Goal: Task Accomplishment & Management: Complete application form

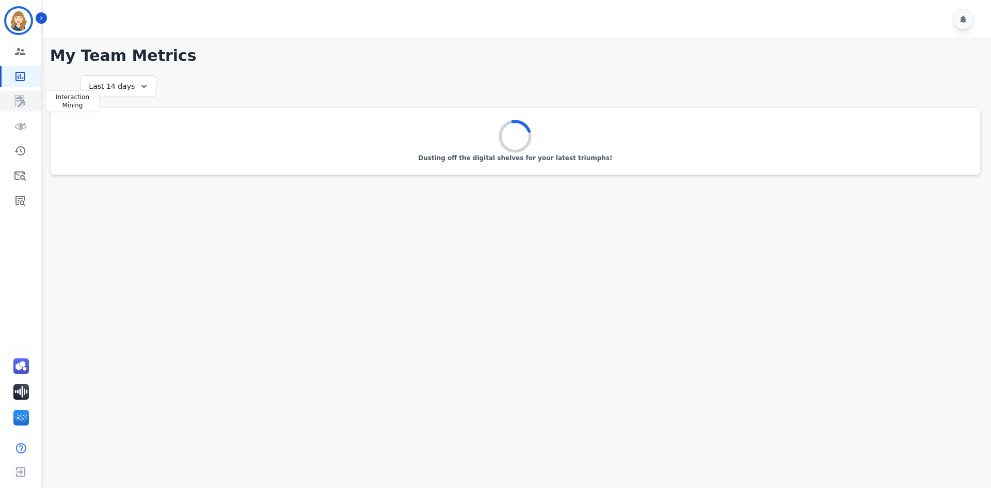
click at [19, 109] on link "Sidebar" at bounding box center [22, 101] width 40 height 21
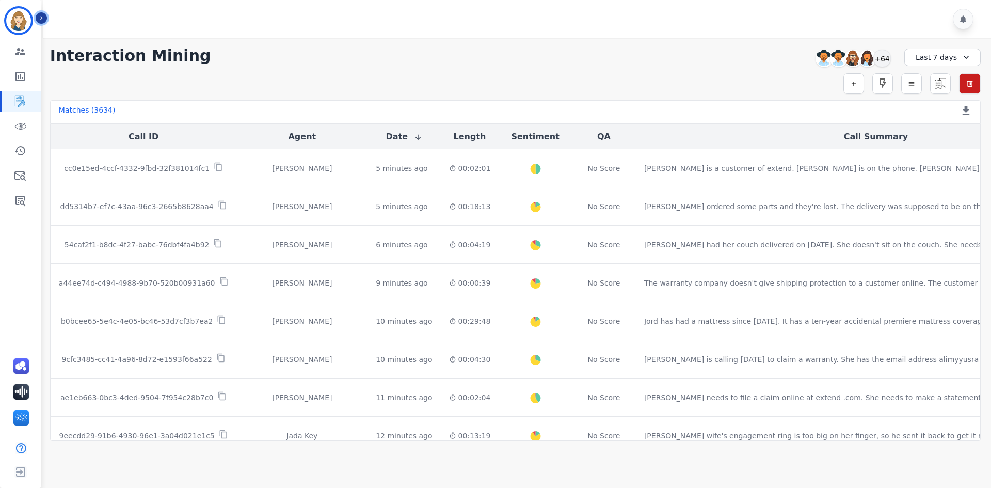
click at [44, 19] on button "Icon description" at bounding box center [41, 17] width 11 height 11
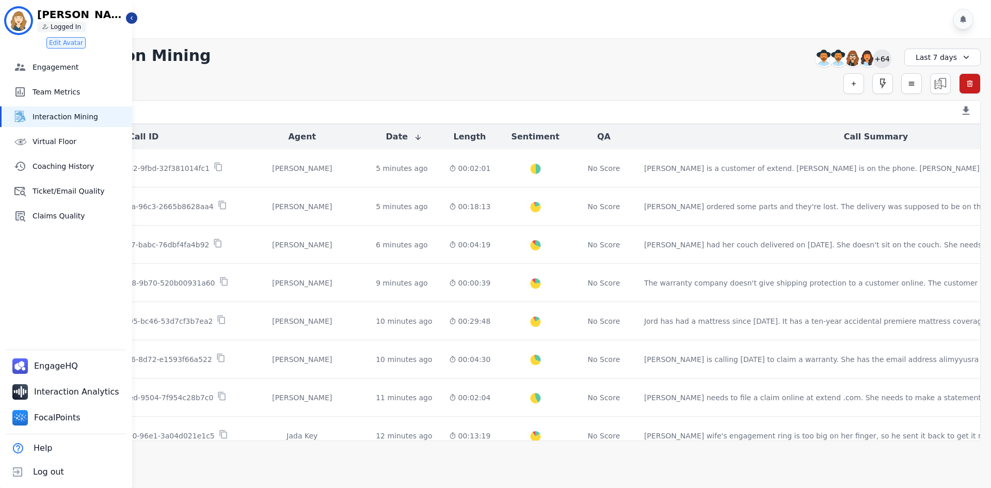
click at [882, 61] on div "+64" at bounding box center [882, 59] width 18 height 18
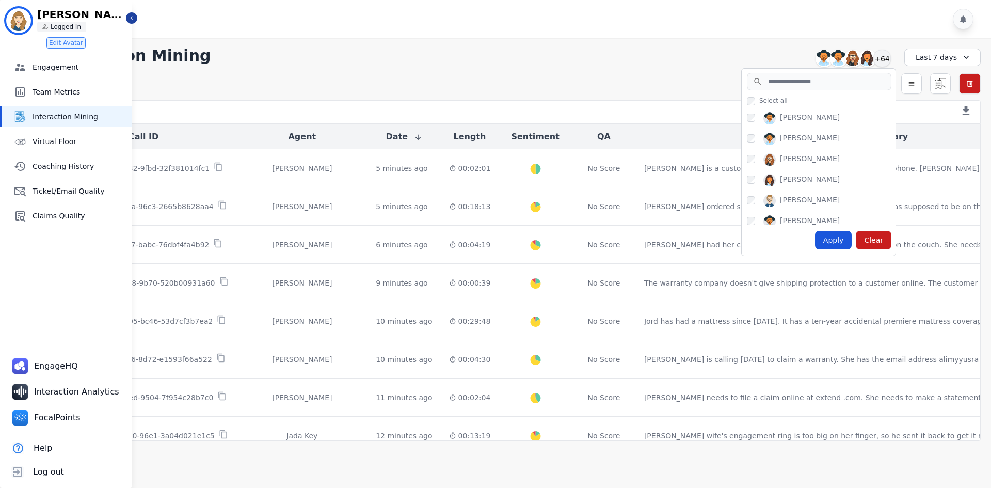
click at [820, 91] on div "Select all Alexis Martinez Amanda Baez Ann Marie Lopez Ashley Jackman Bonnie Le…" at bounding box center [819, 172] width 154 height 165
click at [820, 87] on input "search" at bounding box center [819, 82] width 145 height 18
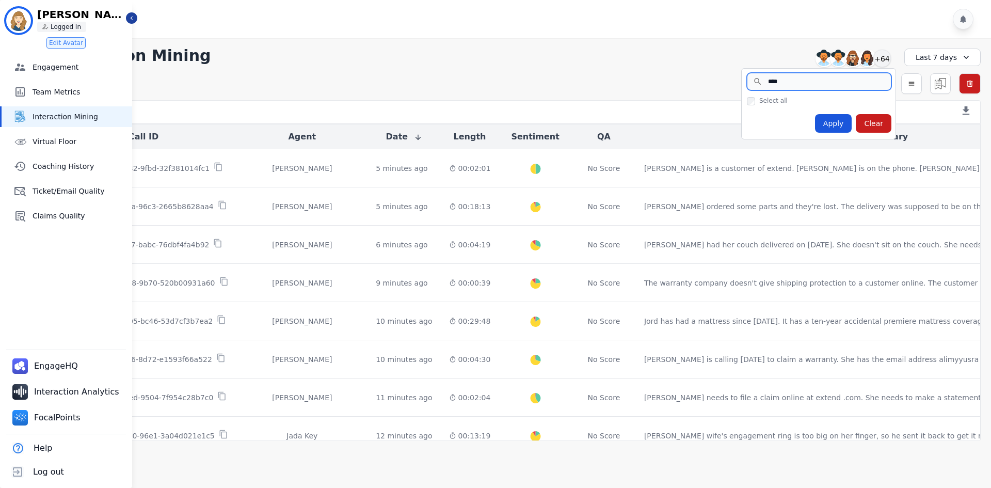
type input "***"
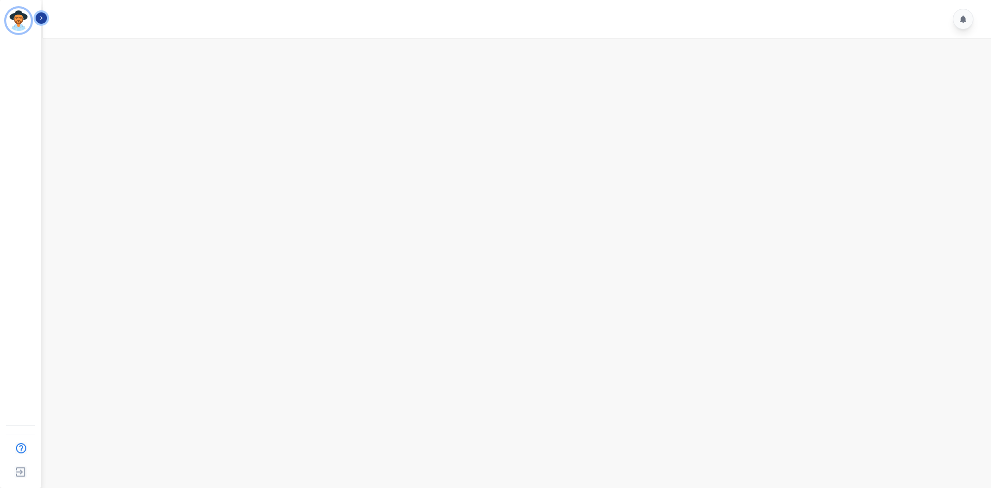
click at [43, 18] on icon "Sidebar" at bounding box center [41, 17] width 7 height 7
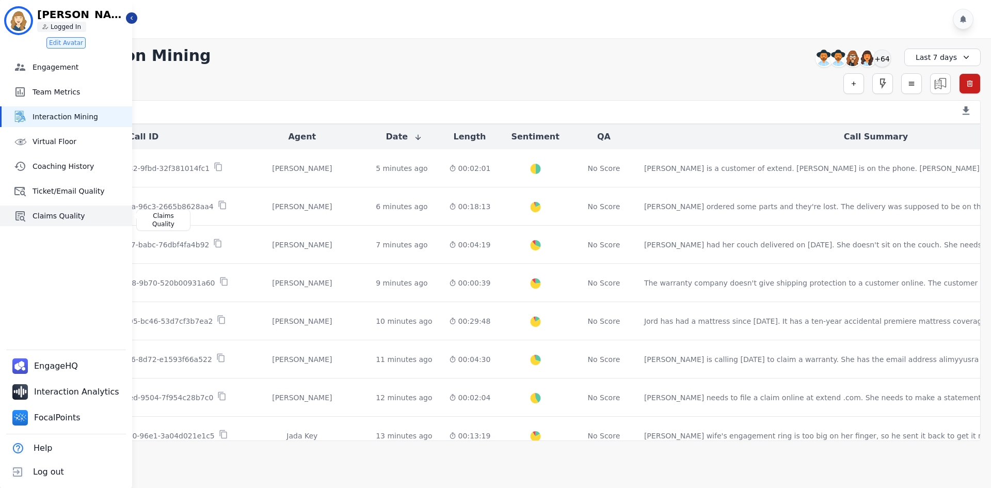
click at [53, 216] on span "Claims Quality" at bounding box center [80, 216] width 95 height 10
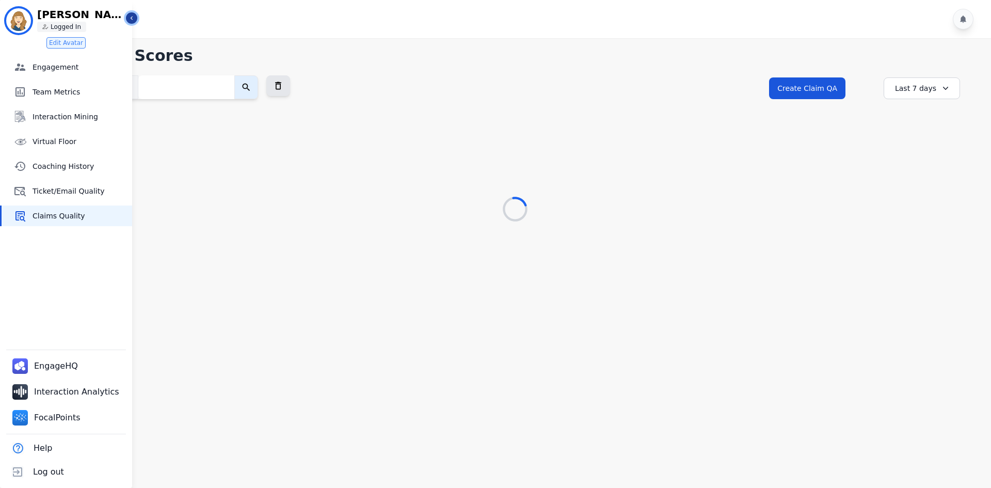
click at [134, 16] on icon "Sidebar" at bounding box center [131, 17] width 7 height 7
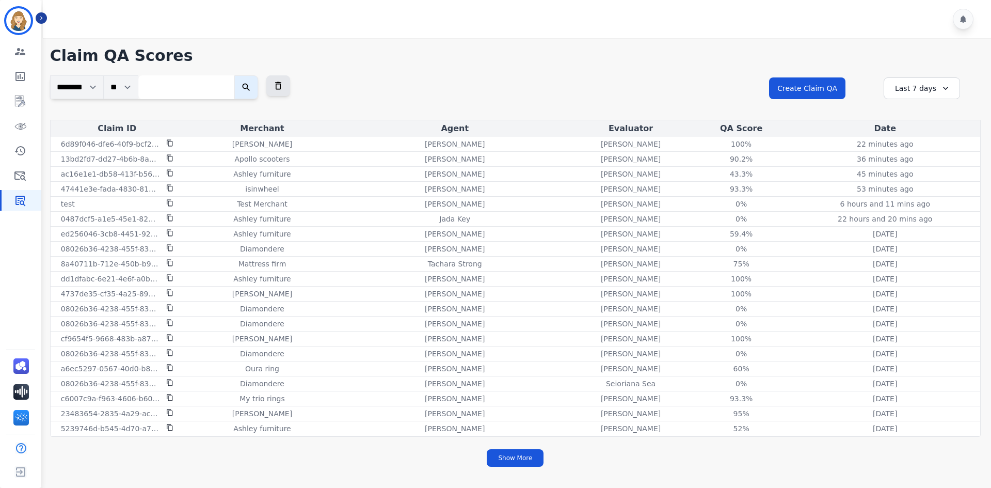
drag, startPoint x: 406, startPoint y: 440, endPoint x: 399, endPoint y: 452, distance: 13.4
click at [399, 452] on div "**********" at bounding box center [515, 255] width 951 height 435
click at [909, 94] on div "Last 7 days" at bounding box center [922, 88] width 76 height 22
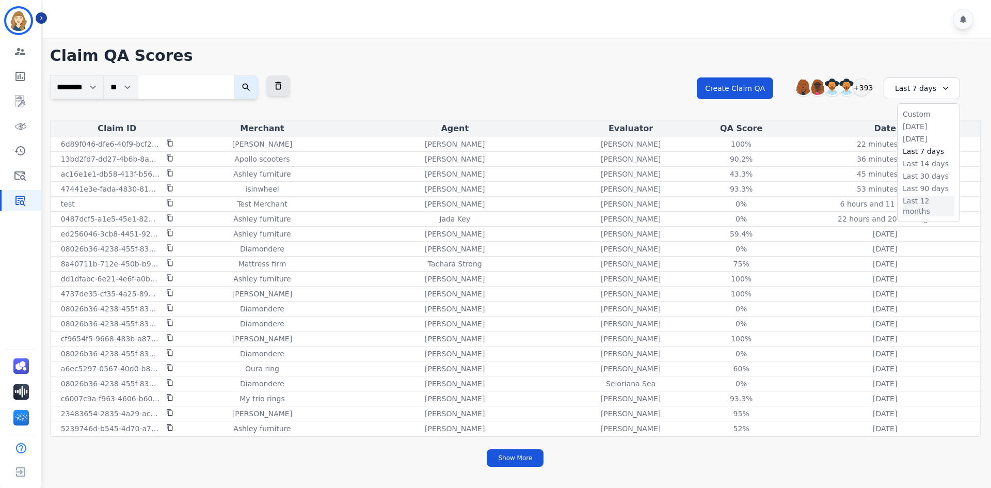
click at [919, 204] on li "Last 12 months" at bounding box center [929, 206] width 52 height 21
click at [862, 86] on div "+393" at bounding box center [858, 87] width 18 height 18
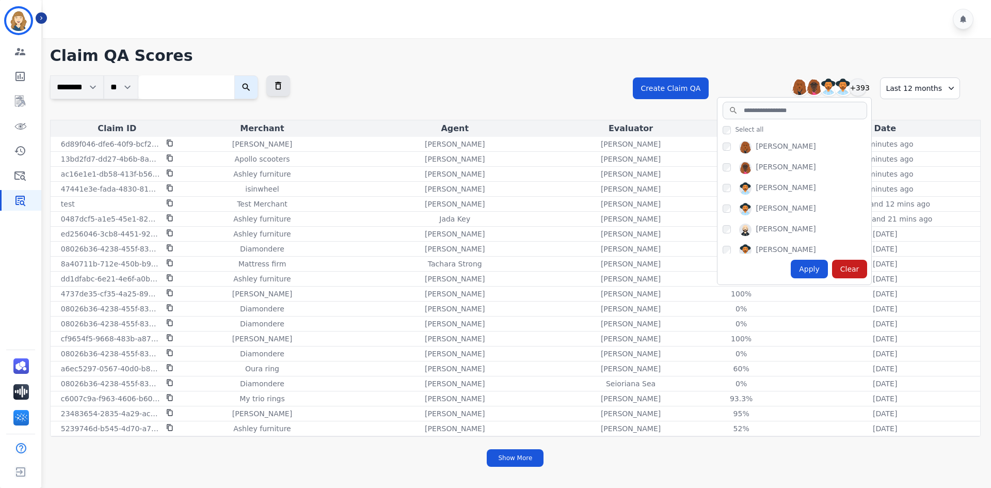
click at [799, 120] on div "Select all Abigail Joseph Alayna Sims Aleah Carroll Alejandra Woods Alejandro O…" at bounding box center [794, 201] width 154 height 165
click at [802, 111] on input "search" at bounding box center [795, 111] width 145 height 18
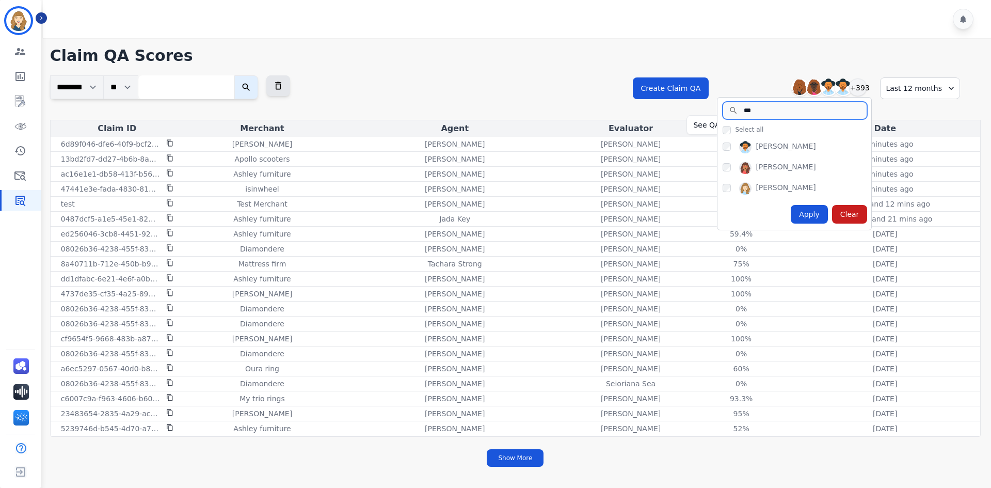
type input "***"
click at [726, 147] on div "Ileai Tryon Makayla Wiley Stephany Aviles" at bounding box center [794, 168] width 154 height 62
click at [812, 215] on div "Apply" at bounding box center [809, 214] width 37 height 19
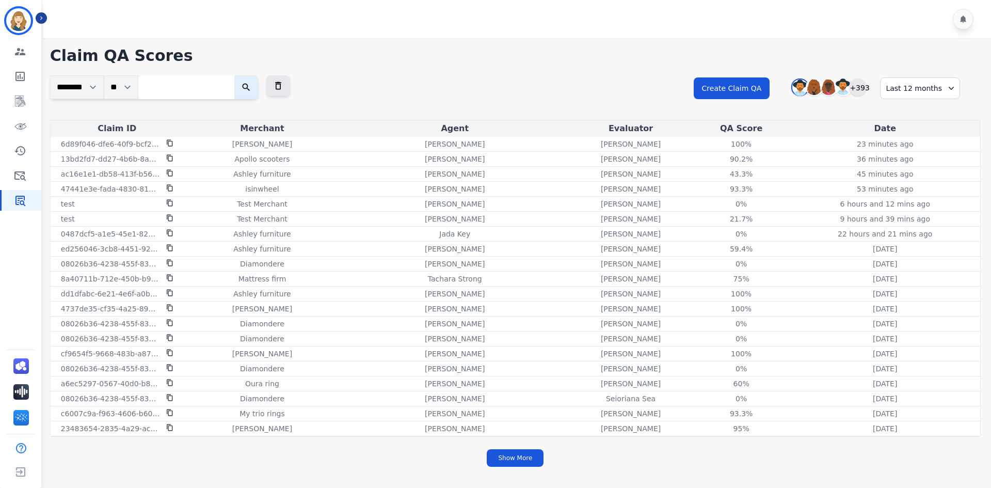
click at [867, 89] on div "+393" at bounding box center [858, 87] width 18 height 18
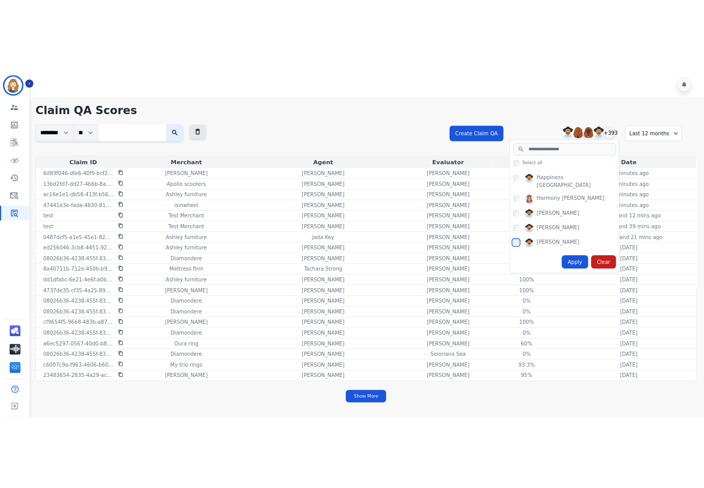
scroll to position [2993, 0]
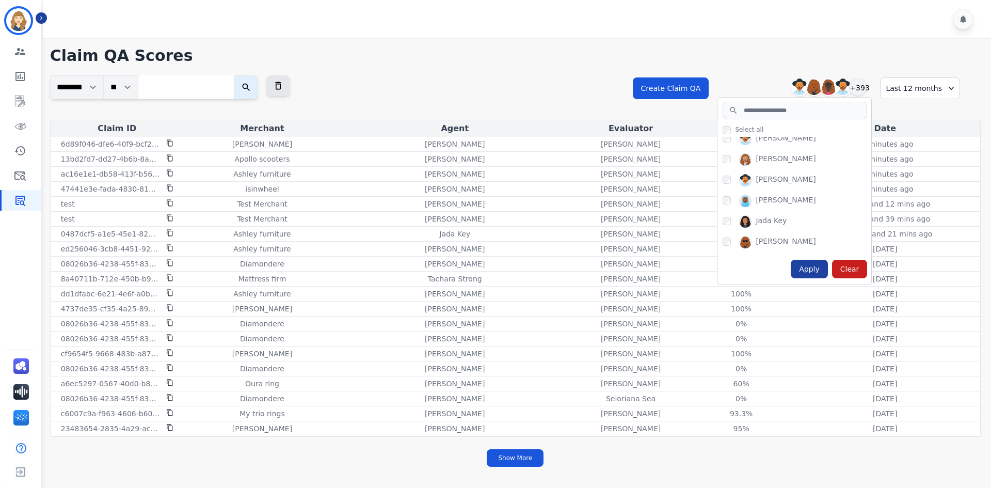
click at [811, 273] on div "Apply" at bounding box center [809, 269] width 37 height 19
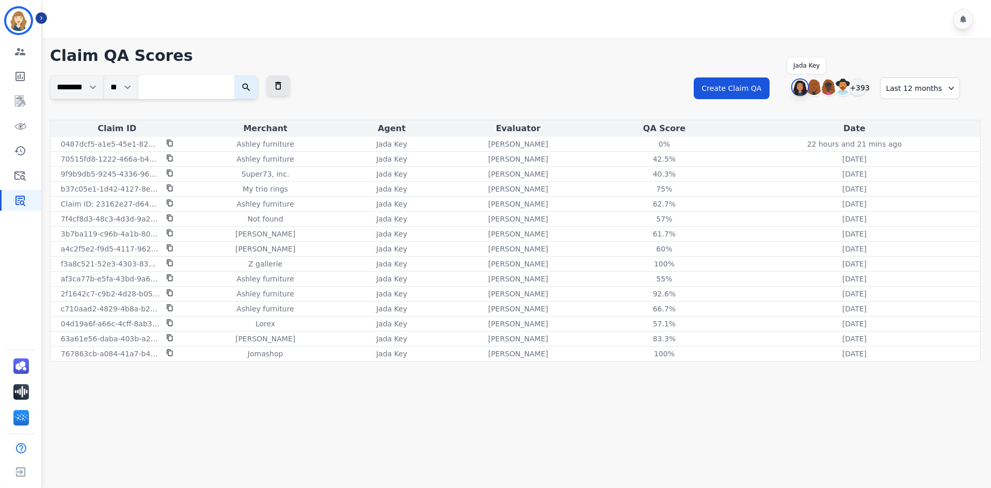
click at [805, 88] on img at bounding box center [799, 87] width 15 height 17
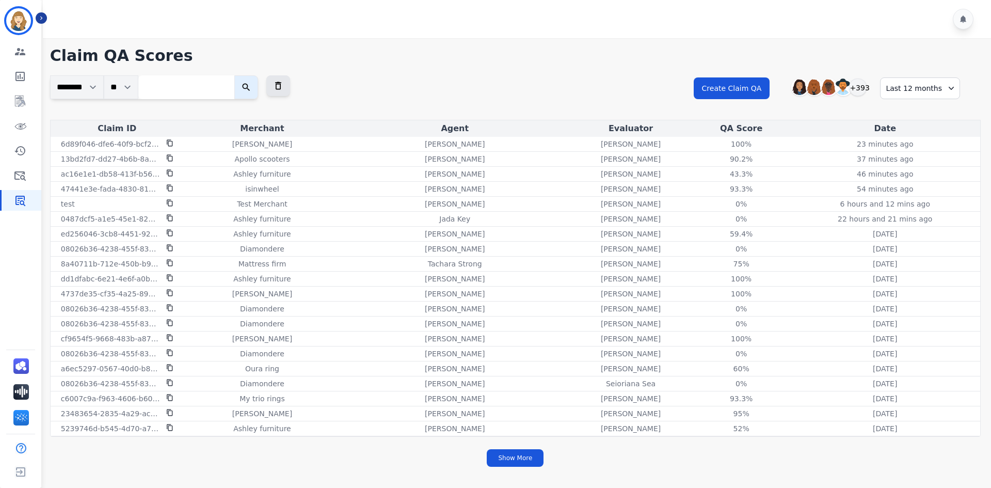
drag, startPoint x: 23, startPoint y: 102, endPoint x: 222, endPoint y: 34, distance: 210.1
click at [222, 34] on div at bounding box center [518, 19] width 951 height 38
click at [864, 85] on div "+393" at bounding box center [858, 87] width 18 height 18
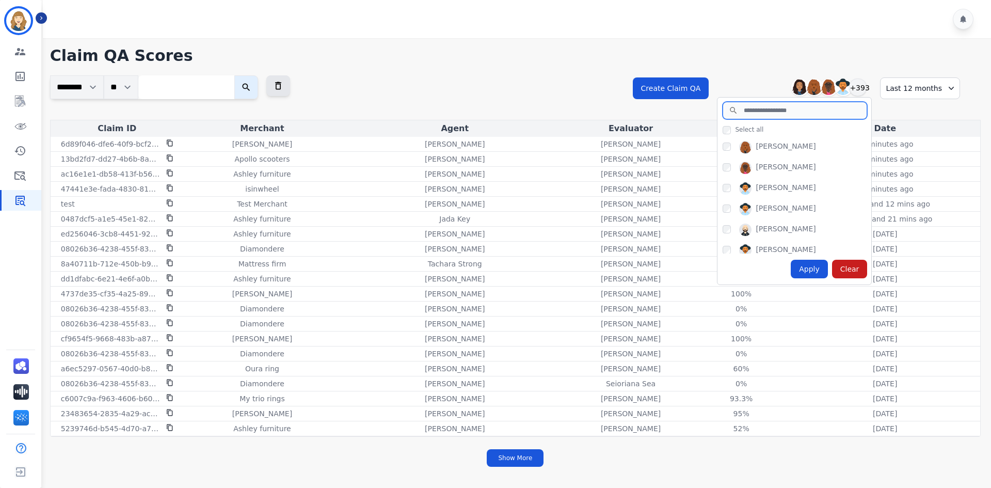
click at [798, 112] on input "search" at bounding box center [795, 111] width 145 height 18
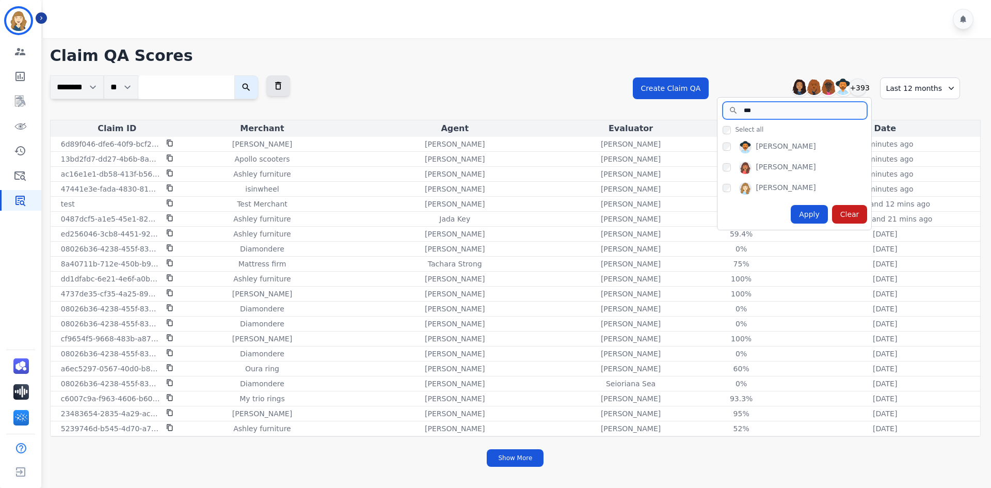
type input "***"
click at [746, 209] on div "Apply Clear" at bounding box center [794, 214] width 154 height 31
click at [815, 213] on div "Apply" at bounding box center [809, 214] width 37 height 19
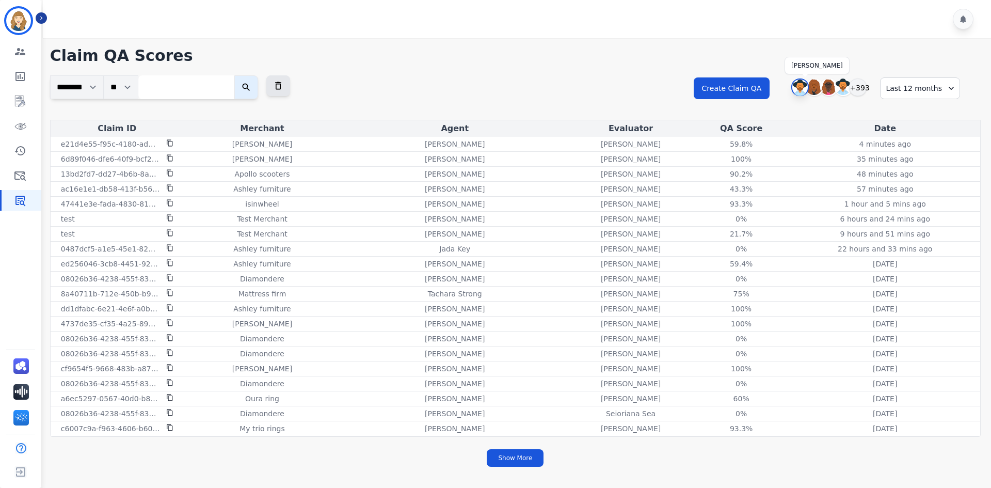
click at [799, 91] on img at bounding box center [799, 87] width 15 height 17
click at [799, 91] on img at bounding box center [800, 87] width 17 height 17
click at [799, 91] on img at bounding box center [799, 87] width 15 height 17
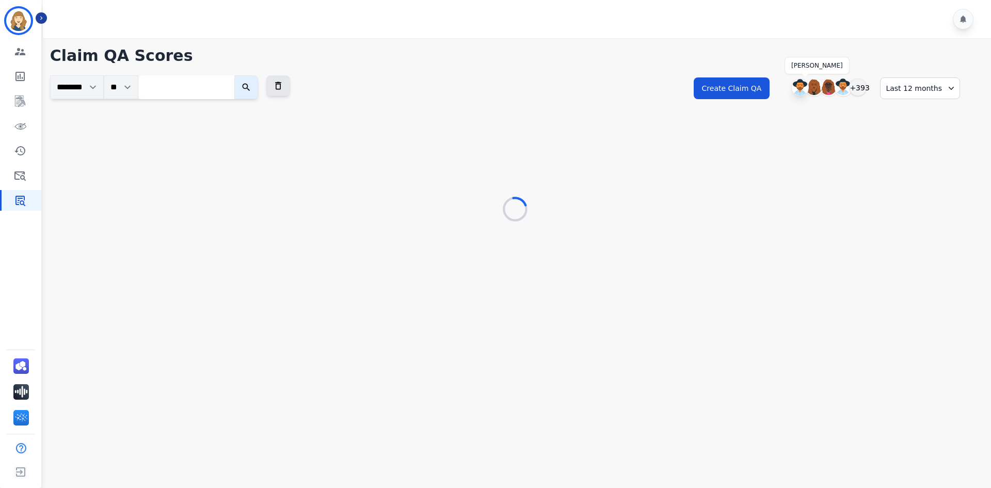
click at [799, 91] on img at bounding box center [800, 87] width 17 height 17
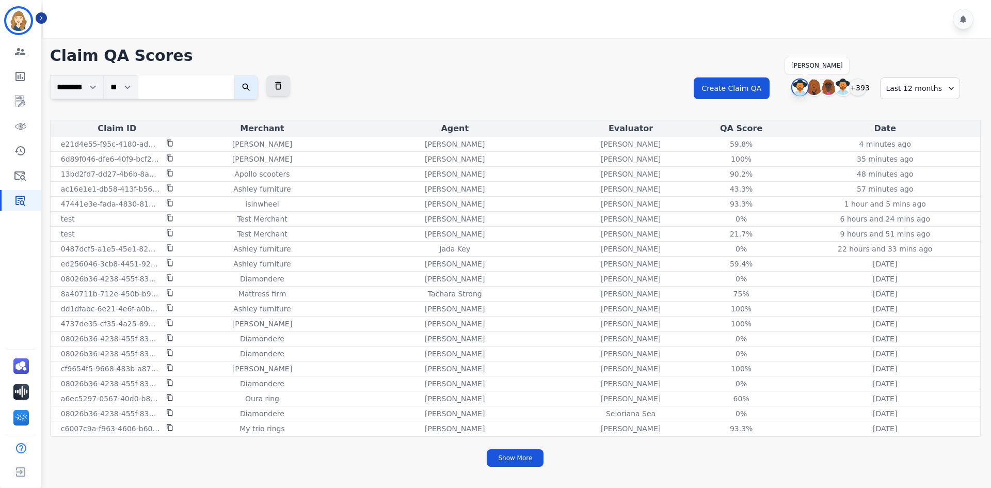
click at [799, 91] on img at bounding box center [799, 87] width 15 height 17
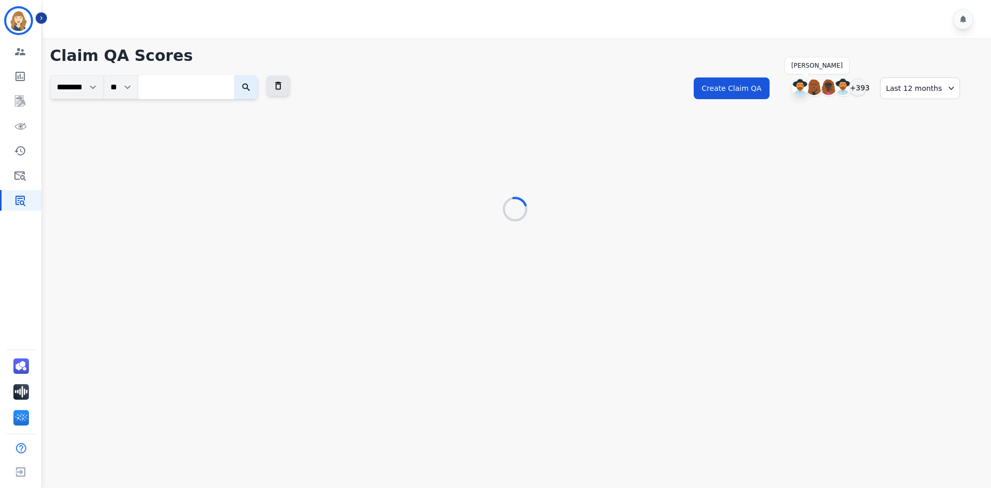
click at [799, 91] on img at bounding box center [800, 87] width 17 height 17
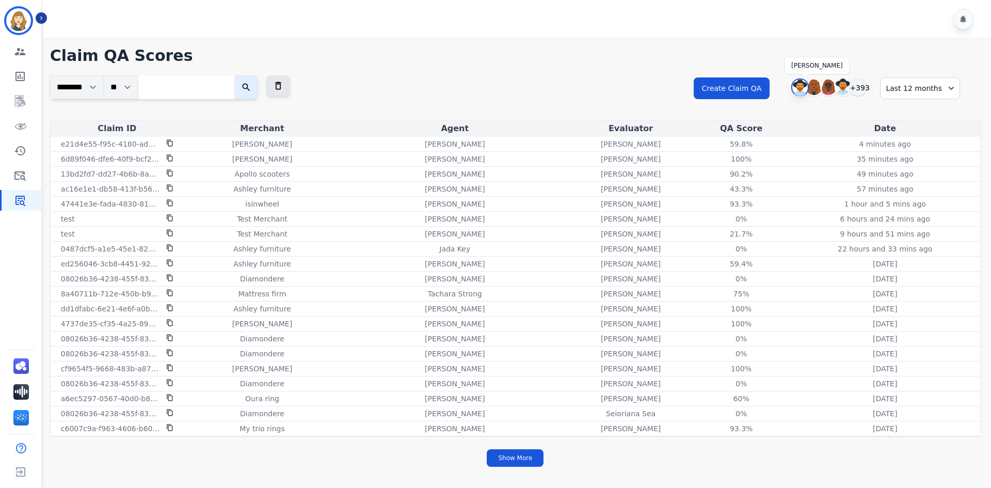
click at [799, 91] on img at bounding box center [799, 87] width 15 height 17
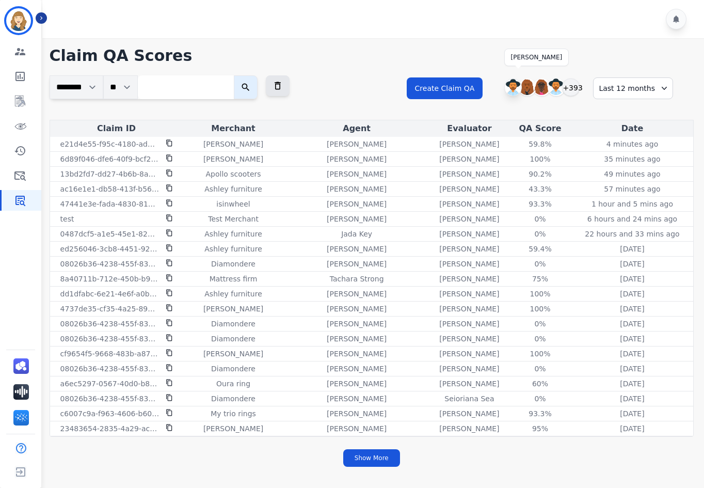
click at [519, 88] on img at bounding box center [513, 87] width 17 height 17
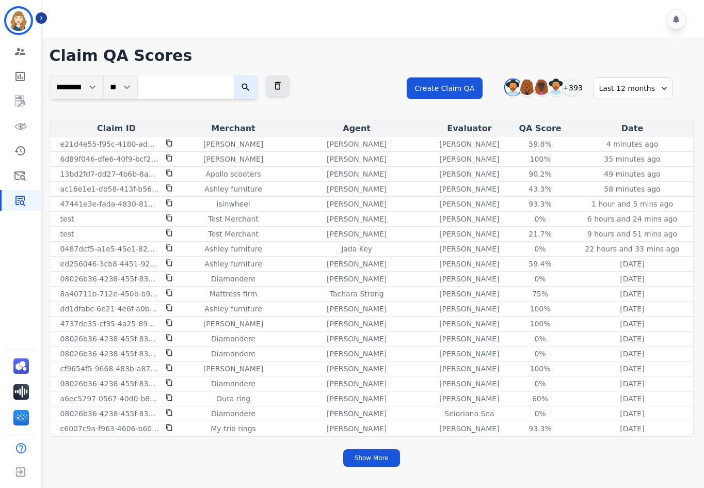
click at [558, 48] on h1 "Claim QA Scores" at bounding box center [372, 55] width 644 height 19
click at [580, 86] on div "+393" at bounding box center [571, 87] width 18 height 18
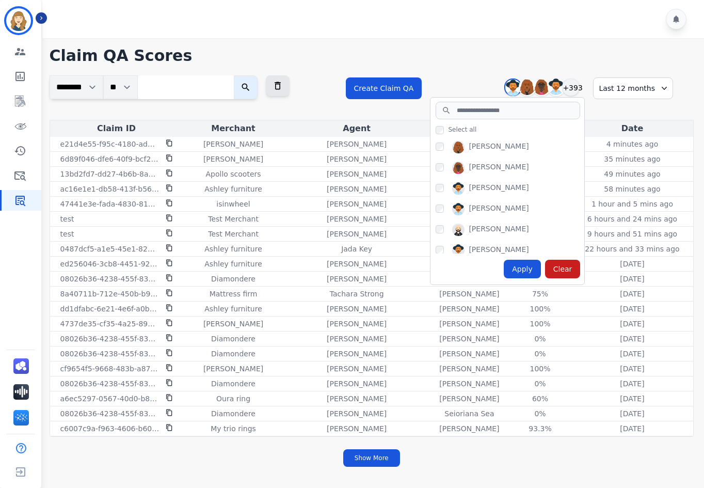
drag, startPoint x: 437, startPoint y: 66, endPoint x: 420, endPoint y: 65, distance: 17.0
click at [437, 65] on div "Claim QA Scores ******** ** Clear Filter Create Claim QA Ileai Tryon Abigail Jo…" at bounding box center [371, 255] width 665 height 435
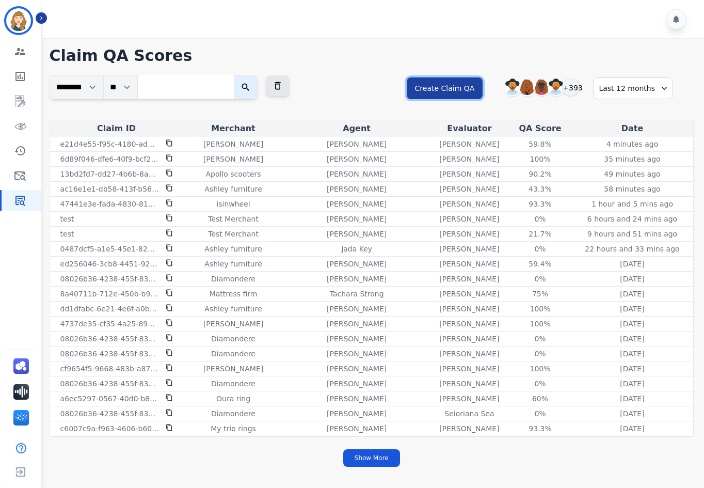
click at [426, 91] on button "Create Claim QA" at bounding box center [445, 88] width 76 height 22
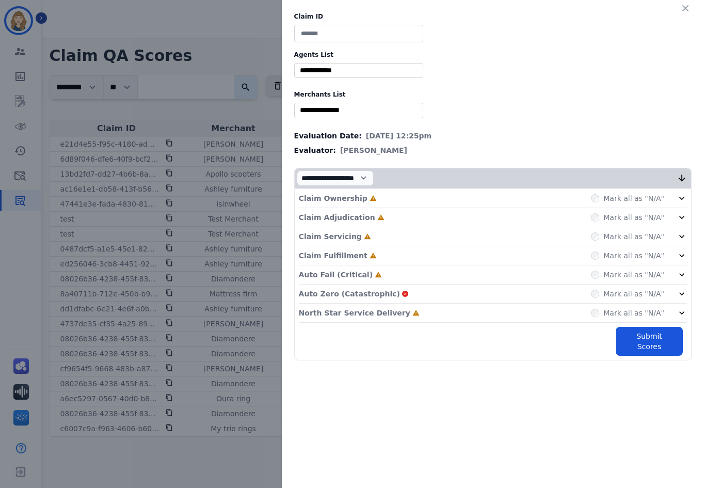
click at [368, 273] on div "Auto Fail (Critical) Incomplete Mark all as "N/A"" at bounding box center [493, 274] width 388 height 19
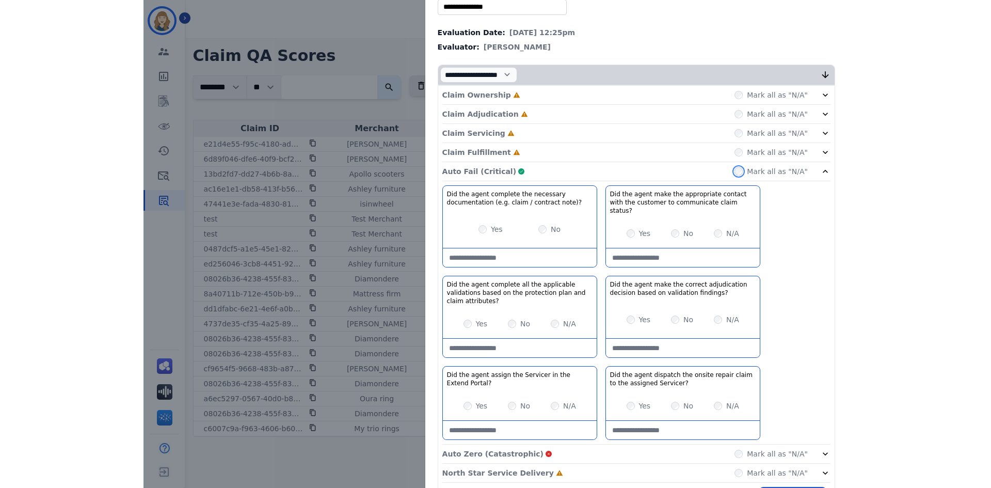
scroll to position [130, 0]
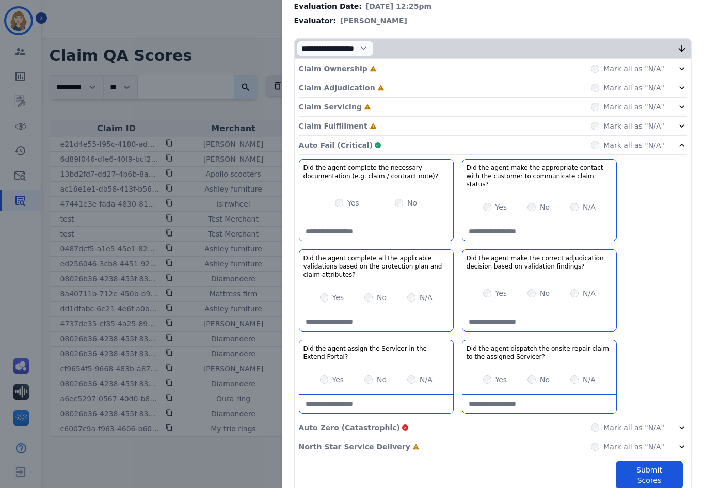
click at [231, 105] on div "Claim ID Agents List ** Alexis Martinez Amanda Baez Ann Marie Lopez Ashley Jack…" at bounding box center [352, 244] width 704 height 488
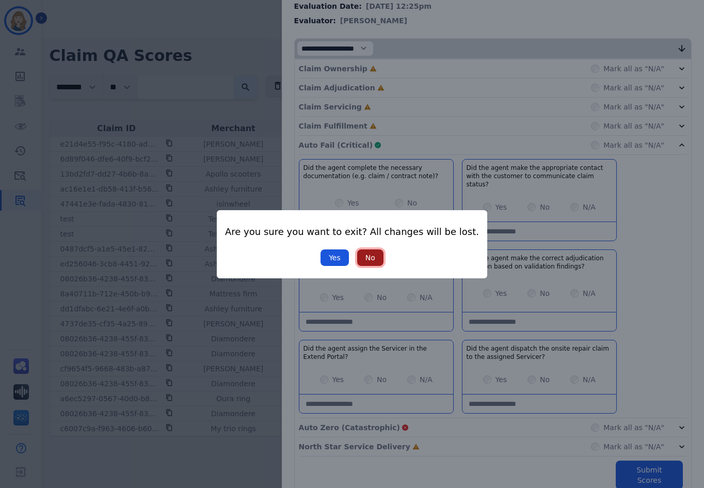
click at [361, 256] on button "No" at bounding box center [370, 257] width 26 height 17
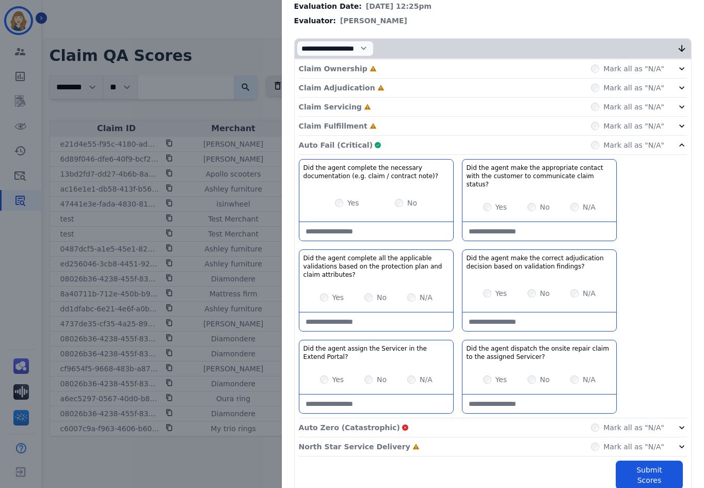
click at [231, 174] on div "Claim ID Agents List ** Alexis Martinez Amanda Baez Ann Marie Lopez Ashley Jack…" at bounding box center [352, 244] width 704 height 488
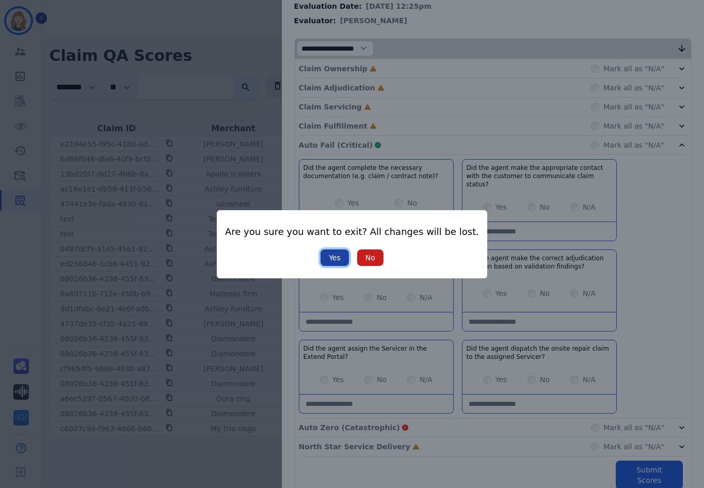
click at [340, 260] on button "Yes" at bounding box center [335, 257] width 28 height 17
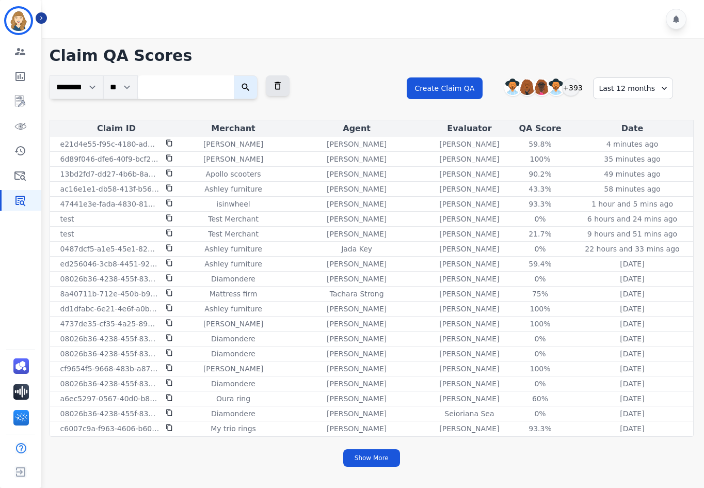
click at [197, 84] on input "search" at bounding box center [186, 87] width 96 height 24
type input "******"
click at [234, 75] on button "submit" at bounding box center [246, 87] width 24 height 24
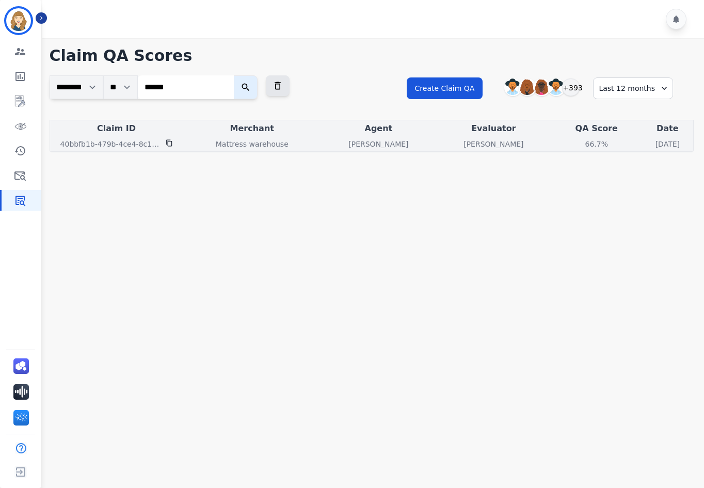
click at [480, 148] on p "[PERSON_NAME]" at bounding box center [493, 144] width 60 height 10
click at [573, 145] on div "66.7%" at bounding box center [596, 144] width 46 height 10
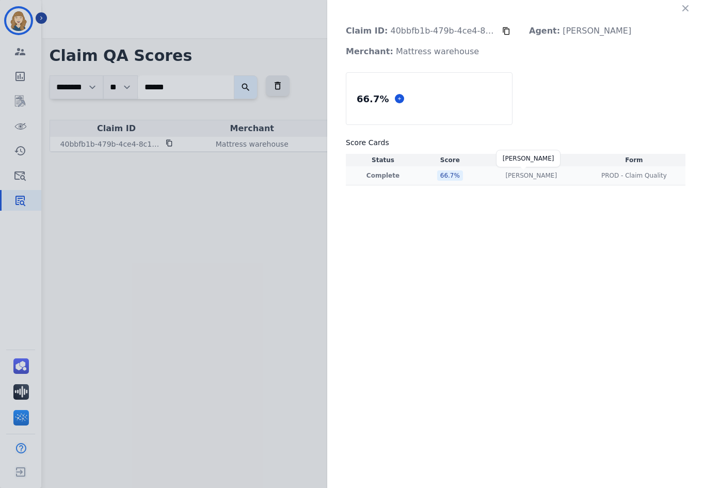
click at [524, 174] on p "[PERSON_NAME]" at bounding box center [531, 175] width 52 height 8
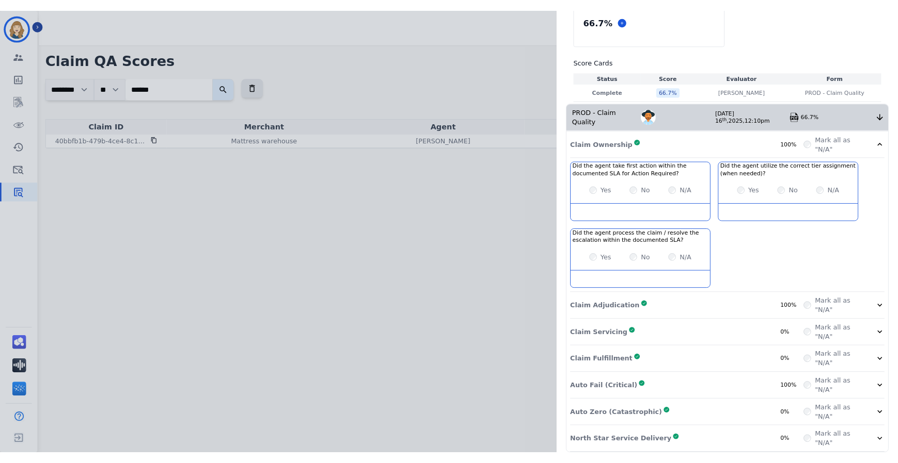
scroll to position [0, 0]
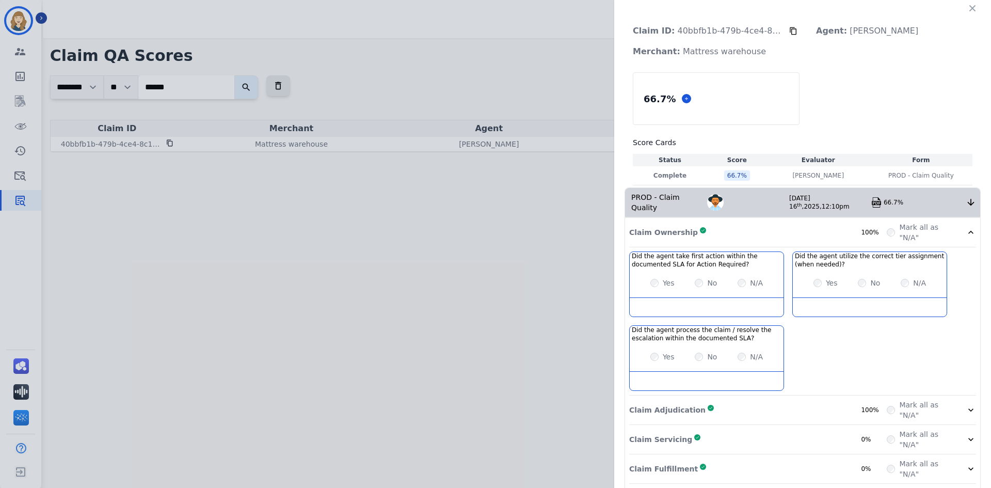
click at [790, 33] on icon at bounding box center [793, 31] width 7 height 8
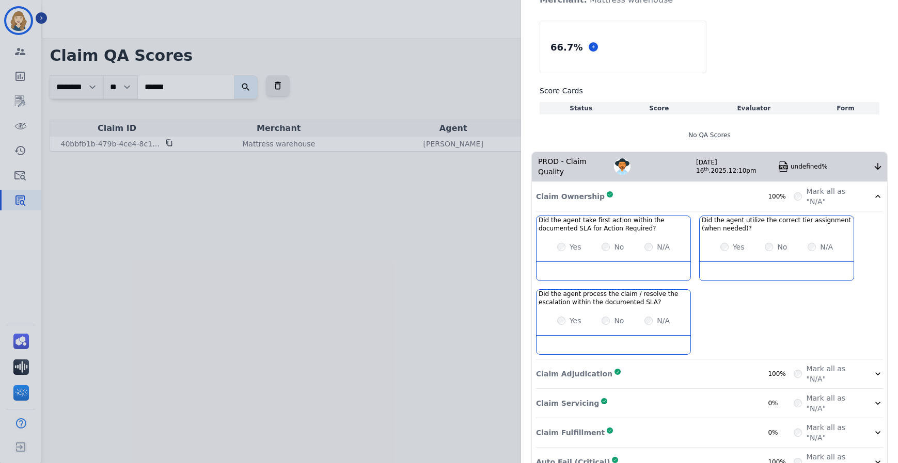
scroll to position [103, 0]
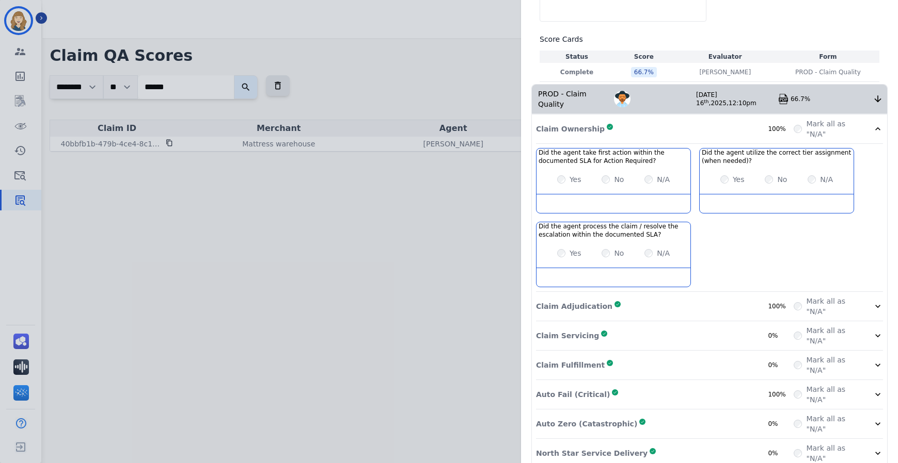
click at [610, 130] on div "Claim Ownership Complete 100% Mark all as "N/A"" at bounding box center [709, 129] width 347 height 29
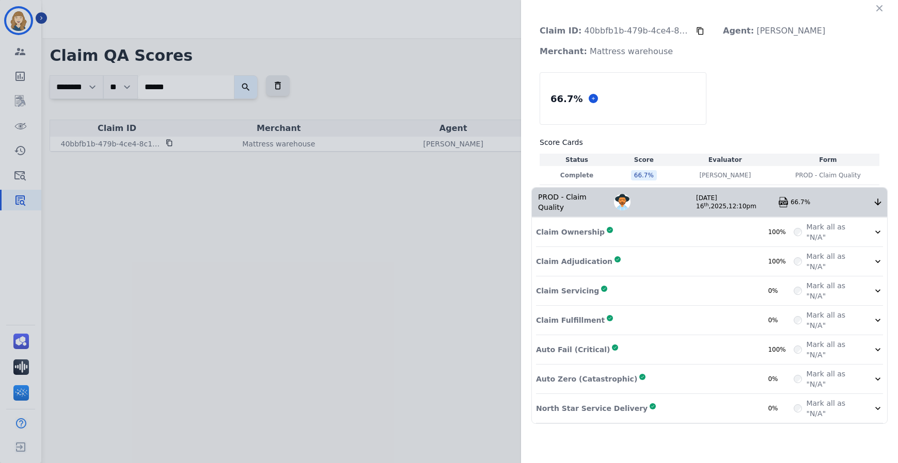
scroll to position [0, 0]
click at [599, 257] on div "Claim Adjudication Complete" at bounding box center [578, 262] width 85 height 10
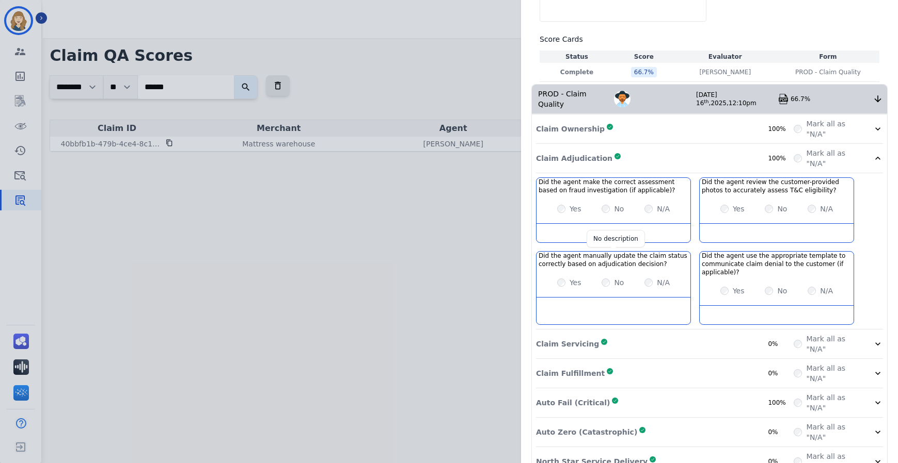
scroll to position [117, 0]
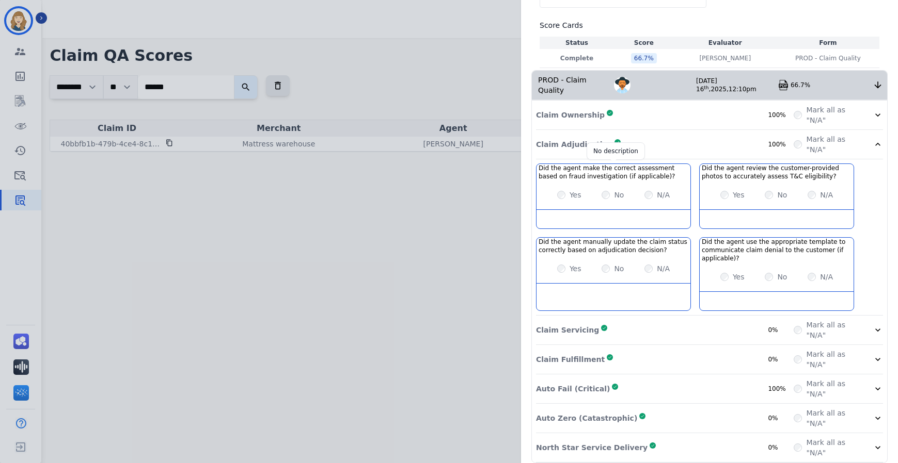
click at [601, 164] on h3 "Did the agent make the correct assessment based on fraud investigation (if appl…" at bounding box center [613, 172] width 150 height 17
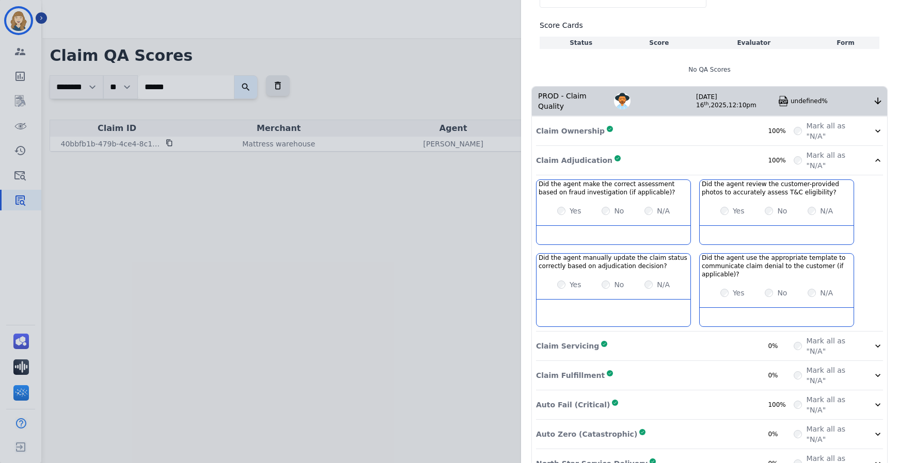
click at [603, 150] on div "Claim Adjudication Complete 100%" at bounding box center [665, 160] width 258 height 21
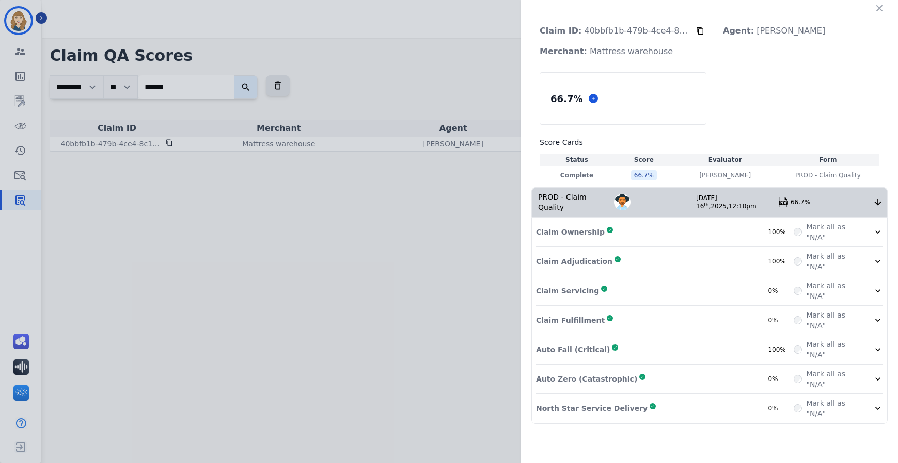
click at [597, 281] on div "Claim Servicing Complete 0%" at bounding box center [665, 291] width 258 height 21
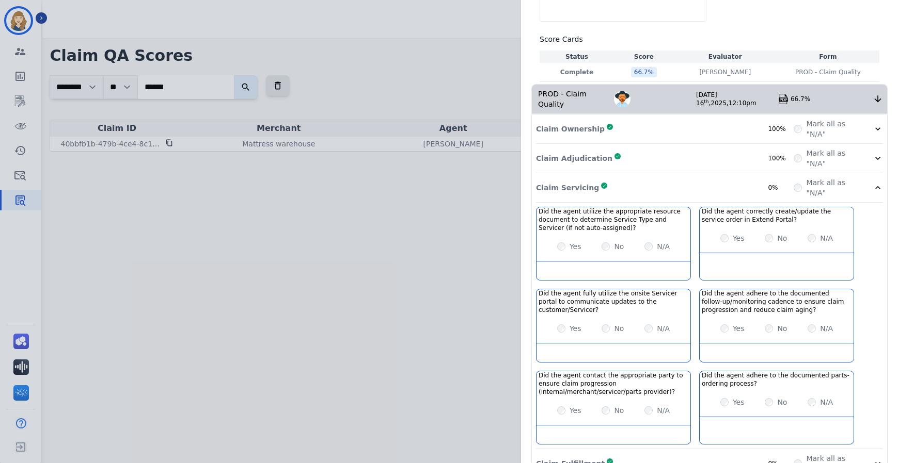
scroll to position [155, 0]
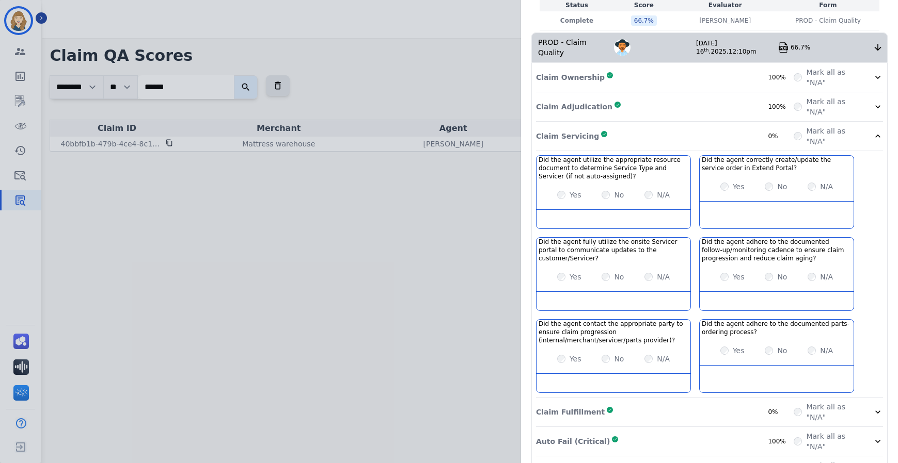
click at [705, 144] on div "Claim Ownership Complete 100% Mark all as "N/A" Claim Adjudication Complete 100…" at bounding box center [709, 289] width 355 height 453
click at [721, 126] on div "Claim Servicing Complete 0%" at bounding box center [665, 136] width 258 height 21
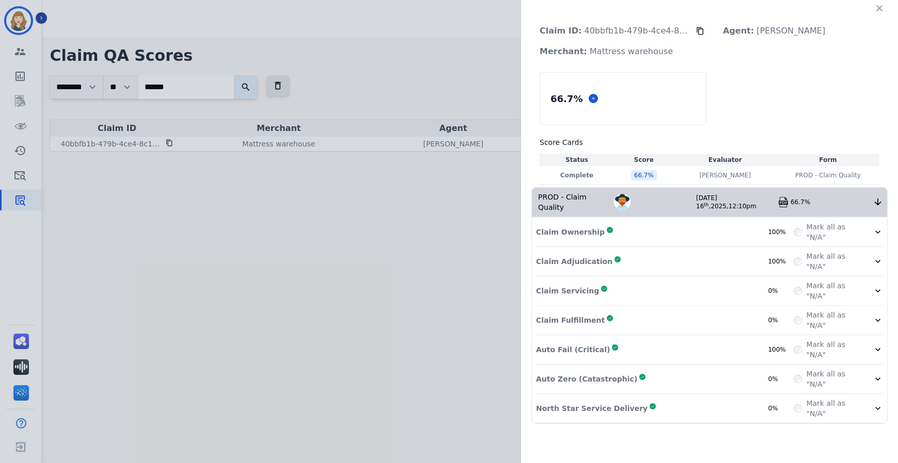
click at [738, 310] on div "Claim Fulfillment Complete 0%" at bounding box center [665, 320] width 258 height 21
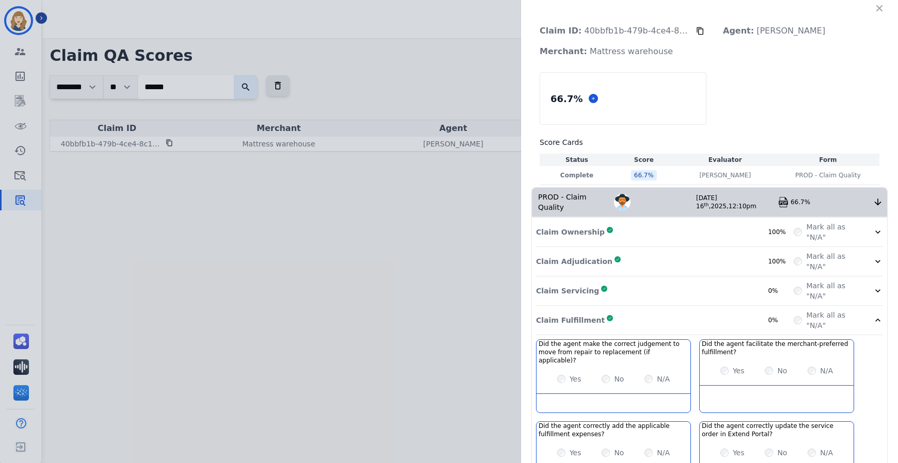
click at [738, 310] on div "Claim Fulfillment Complete 0%" at bounding box center [665, 320] width 258 height 21
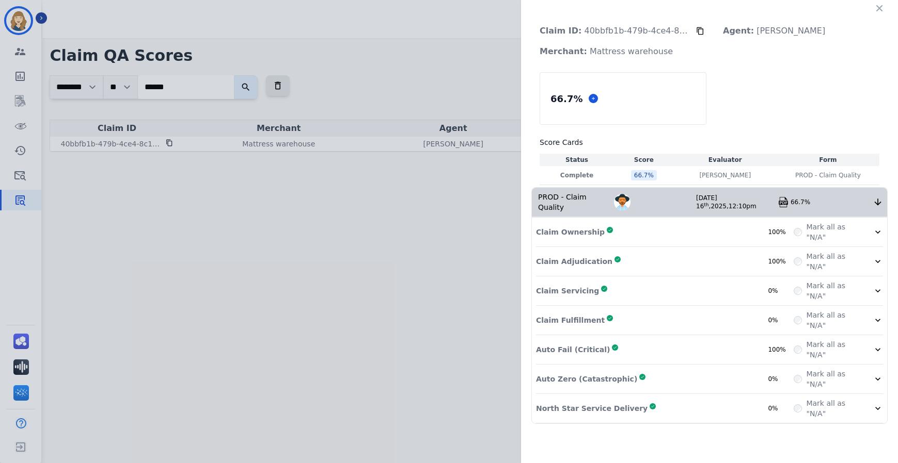
click at [666, 340] on div "Auto Fail (Critical) Complete 100%" at bounding box center [665, 350] width 258 height 21
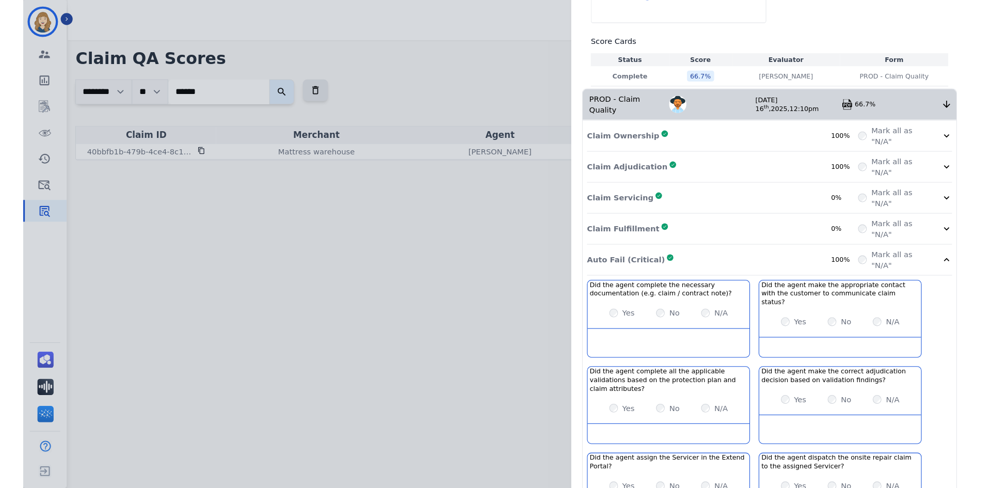
scroll to position [155, 0]
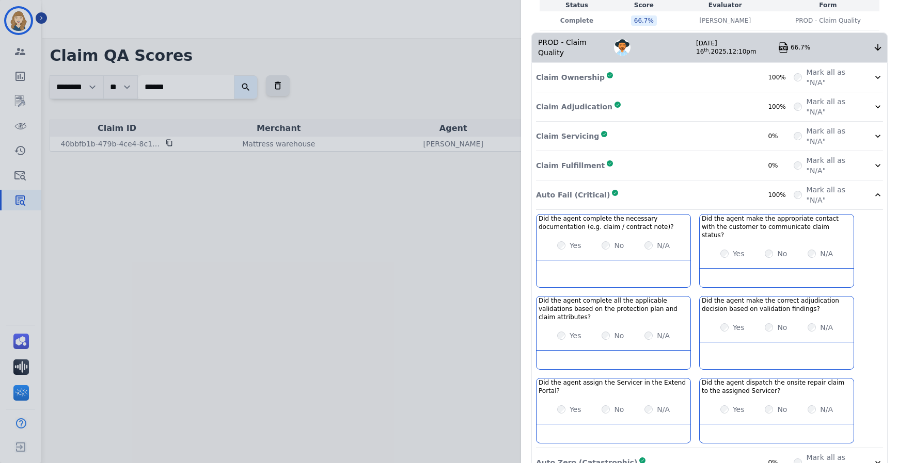
click at [561, 241] on div "Yes" at bounding box center [569, 246] width 24 height 10
click at [621, 239] on div "Yes No N/A" at bounding box center [613, 245] width 154 height 29
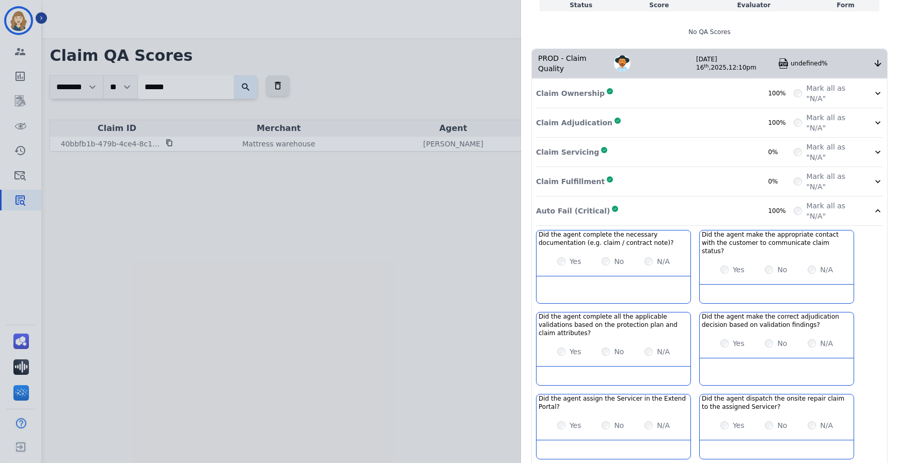
click at [421, 398] on div "Claim ID: 40bbfb1b-479b-4ce4-8c1b-4c7937d26982 Agent: Annalyah Ingram Merchant:…" at bounding box center [449, 231] width 898 height 463
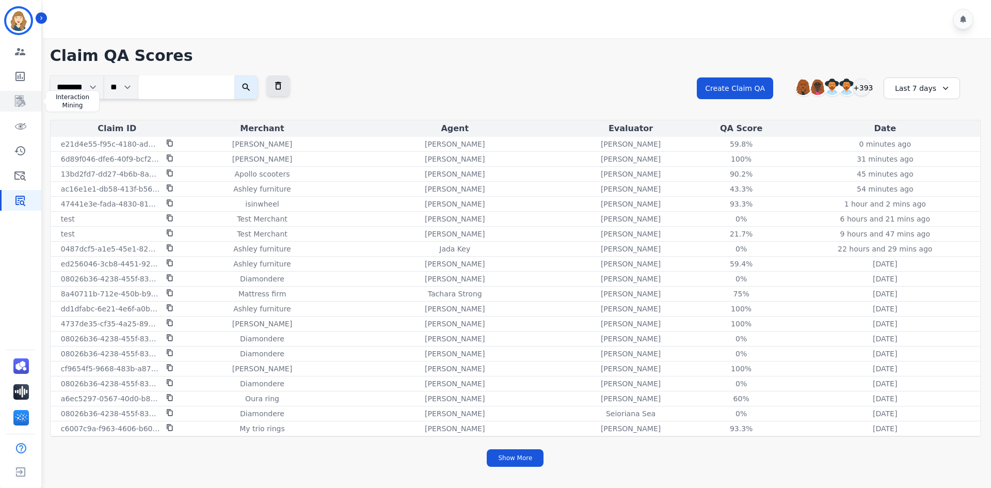
click at [23, 94] on link "Sidebar" at bounding box center [22, 101] width 40 height 21
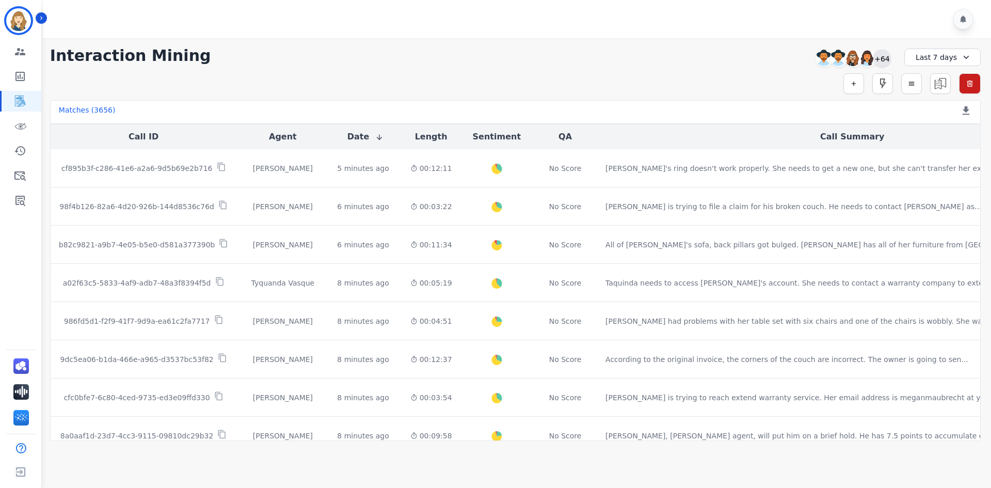
click at [888, 57] on div "+64" at bounding box center [882, 59] width 18 height 18
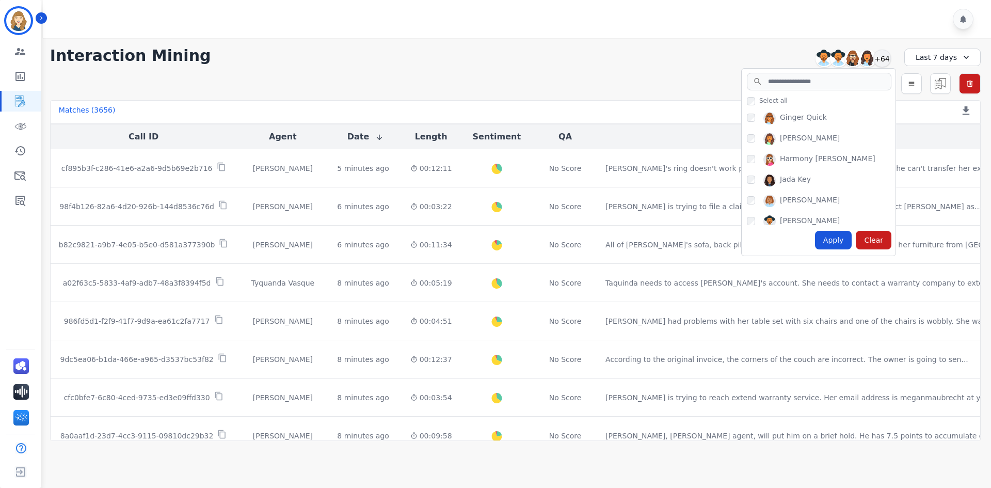
scroll to position [465, 0]
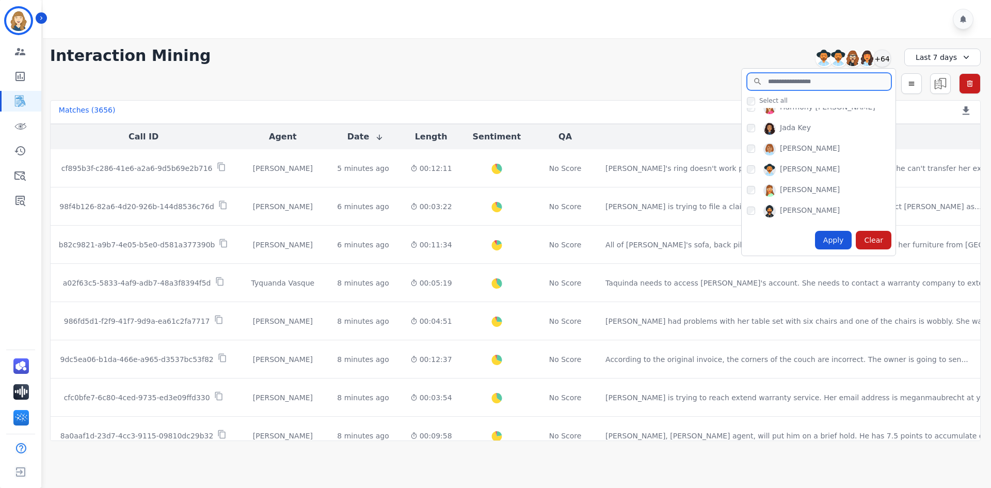
click at [786, 77] on input "search" at bounding box center [819, 82] width 145 height 18
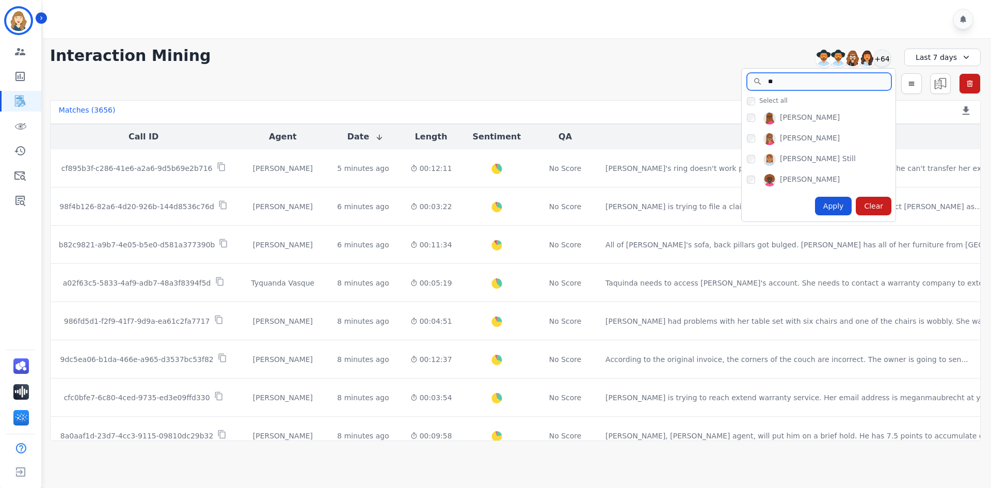
scroll to position [0, 0]
type input "**"
click at [774, 204] on div "Apply Clear" at bounding box center [819, 205] width 154 height 31
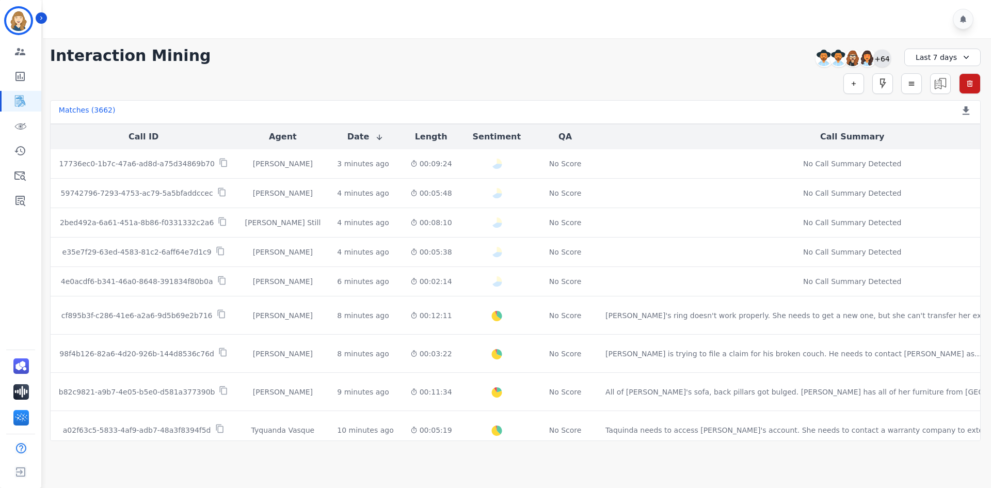
click at [880, 58] on div "+64" at bounding box center [882, 59] width 18 height 18
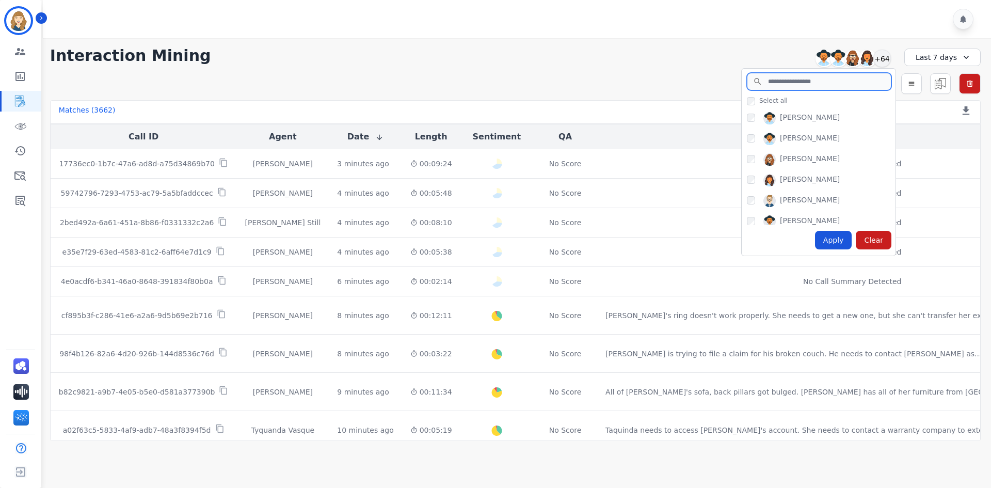
click at [824, 82] on input "search" at bounding box center [819, 82] width 145 height 18
click at [933, 57] on div "Last 7 days" at bounding box center [942, 58] width 76 height 18
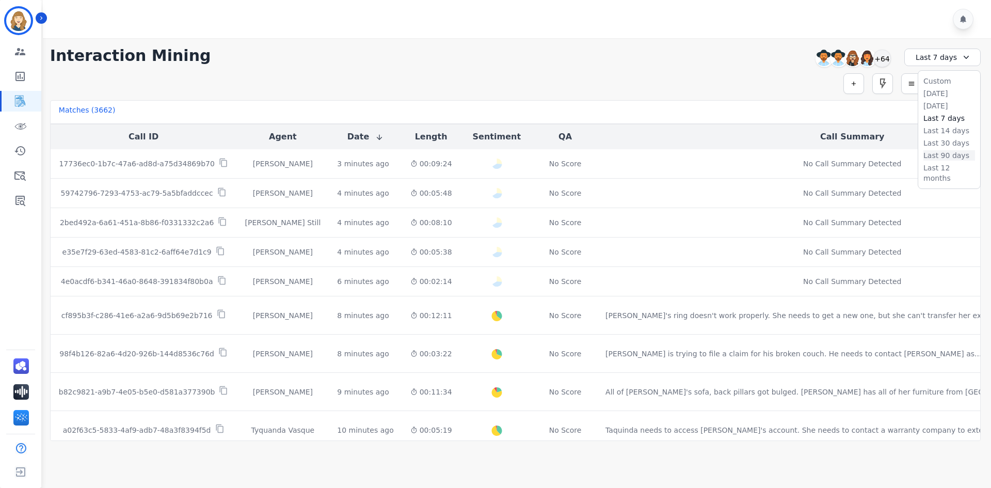
click at [936, 153] on li "Last 90 days" at bounding box center [949, 155] width 52 height 10
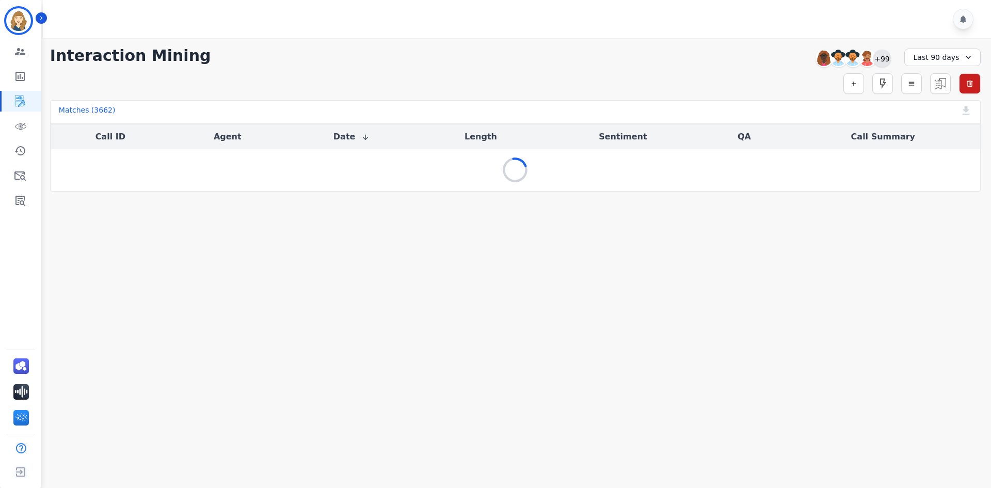
click at [883, 58] on div "+99" at bounding box center [882, 59] width 18 height 18
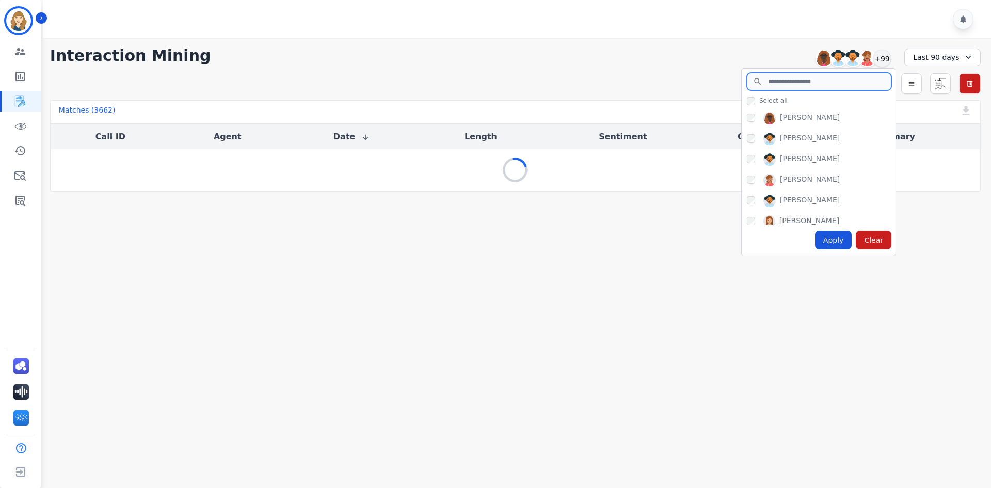
click at [827, 82] on input "search" at bounding box center [819, 82] width 145 height 18
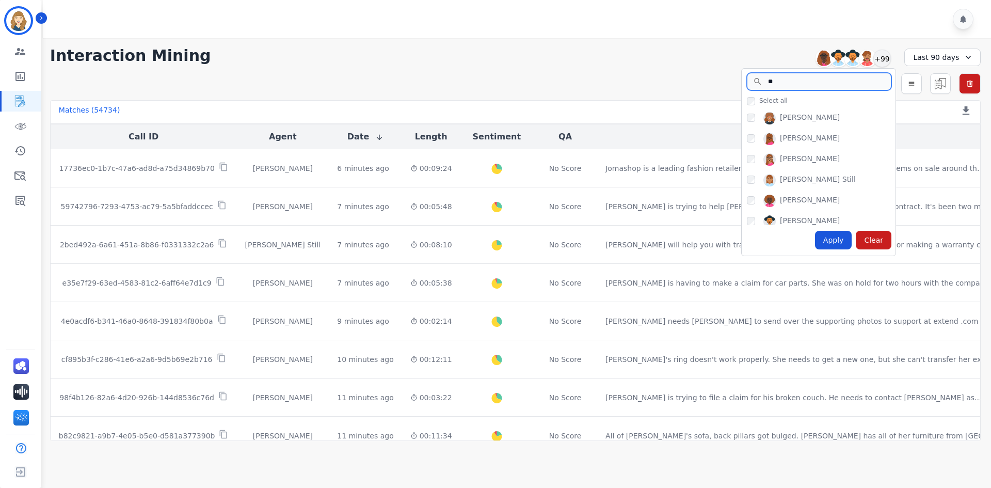
type input "***"
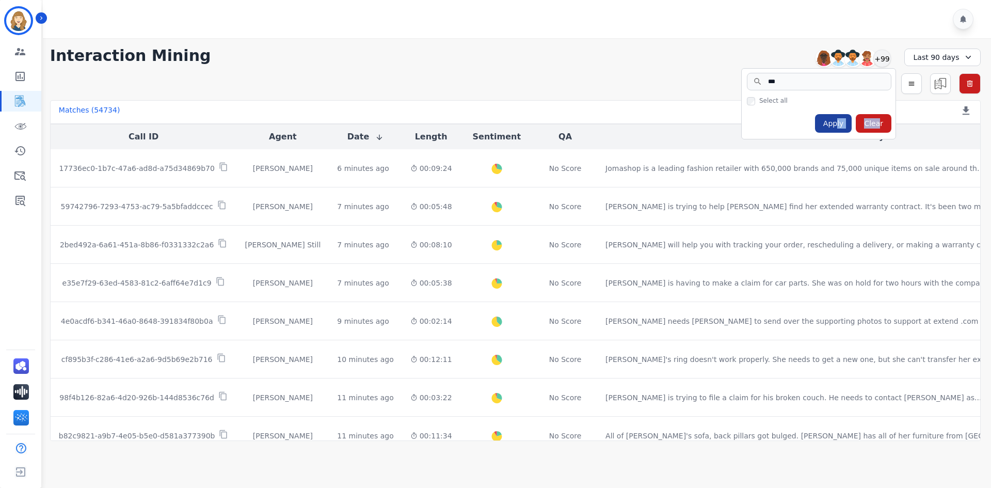
drag, startPoint x: 880, startPoint y: 124, endPoint x: 841, endPoint y: 122, distance: 39.3
click at [841, 122] on div "Apply Clear" at bounding box center [819, 123] width 154 height 31
click at [841, 122] on div "Apply" at bounding box center [833, 123] width 37 height 19
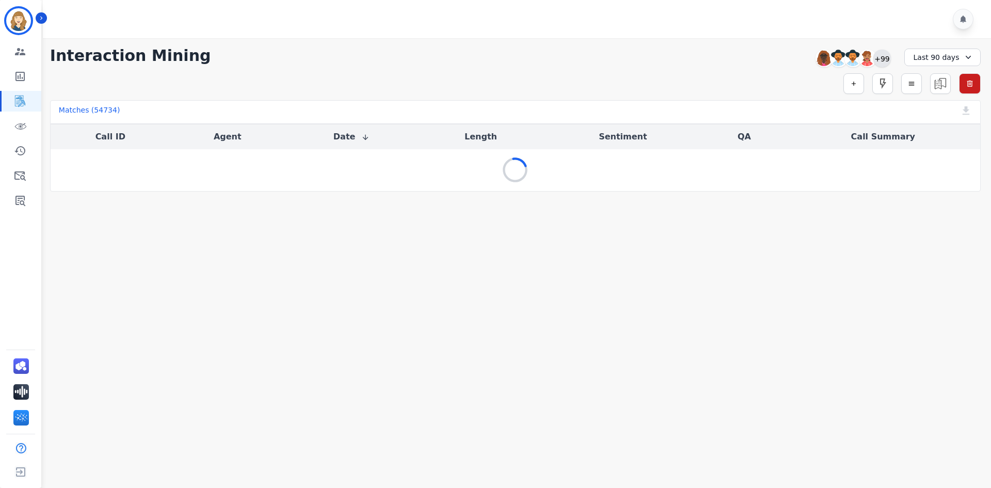
click at [879, 66] on div "+99" at bounding box center [882, 59] width 18 height 18
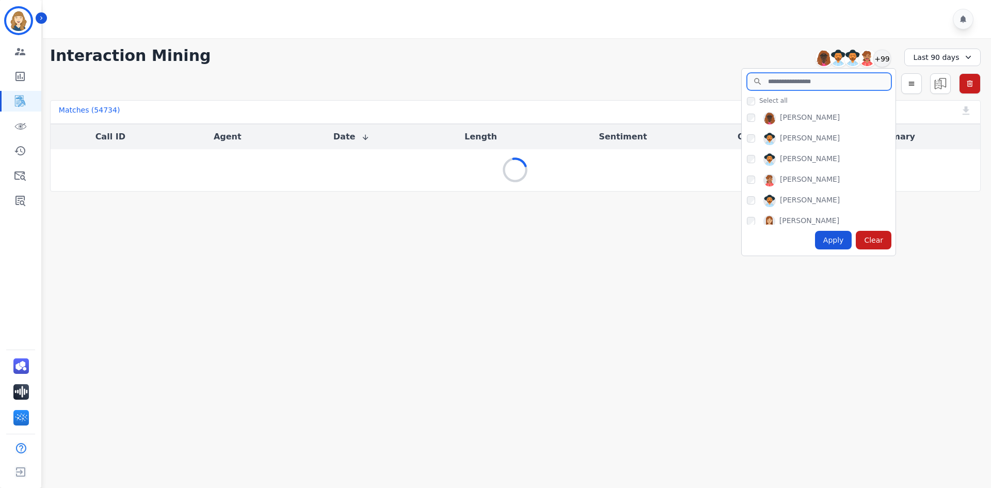
click at [811, 86] on input "search" at bounding box center [819, 82] width 145 height 18
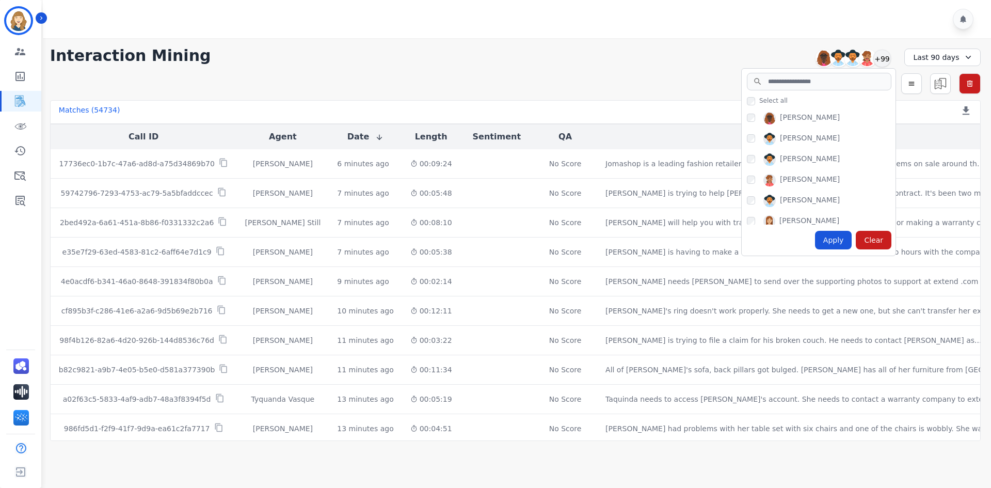
click at [644, 53] on div "Interaction Mining Alayna Sims Alexis Martinez Alicia Lamp Aliciya Taylor +99 S…" at bounding box center [515, 55] width 931 height 19
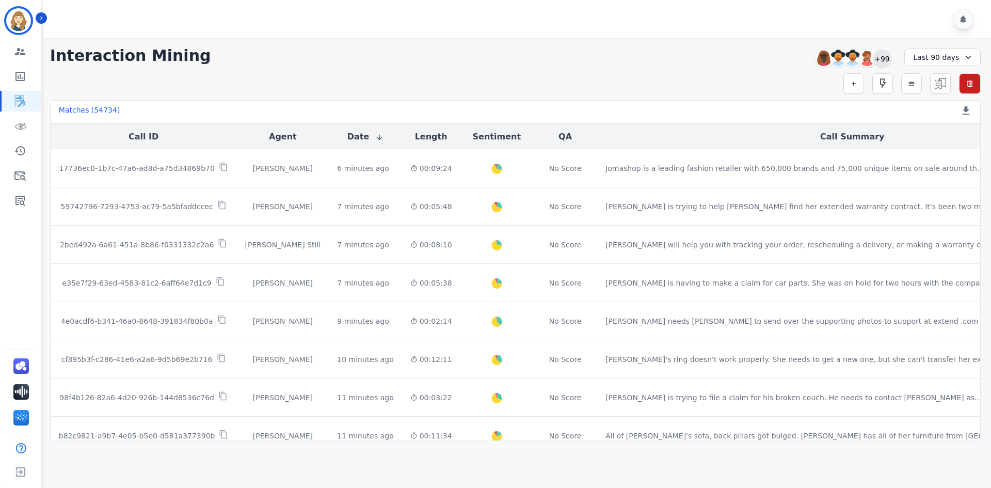
click at [883, 58] on div "+99" at bounding box center [882, 59] width 18 height 18
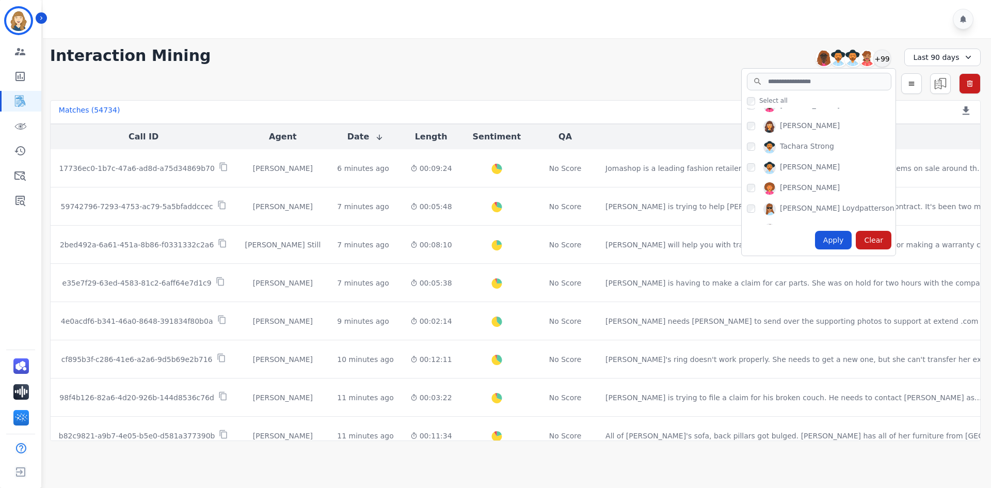
scroll to position [2010, 0]
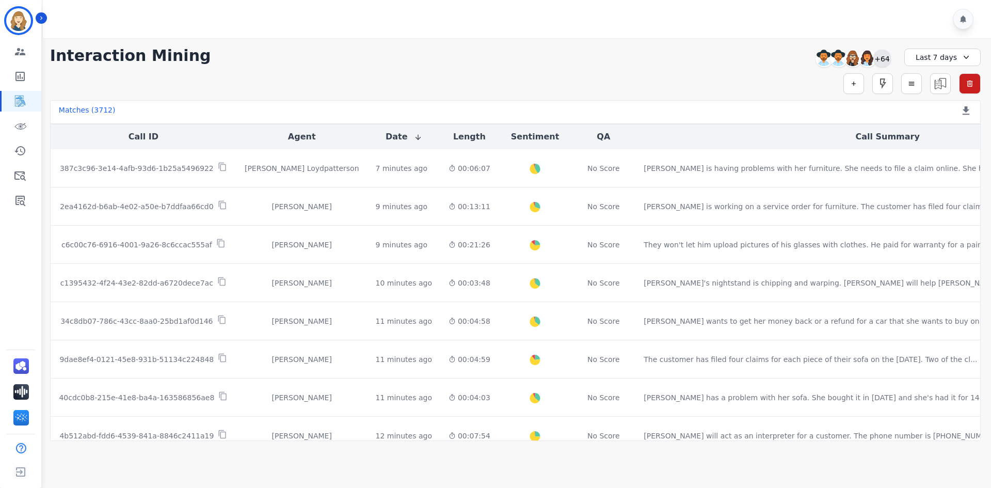
click at [883, 65] on div "+64" at bounding box center [882, 59] width 18 height 18
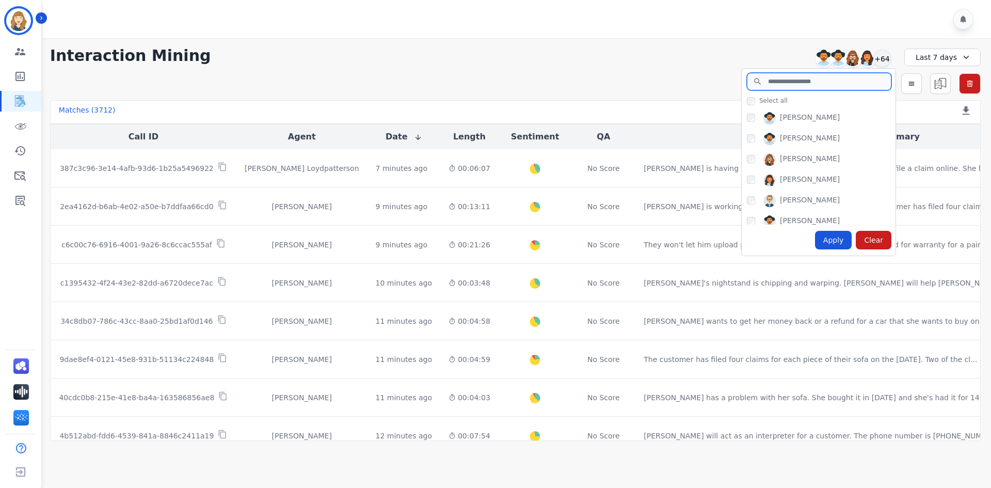
click at [808, 81] on input "search" at bounding box center [819, 82] width 145 height 18
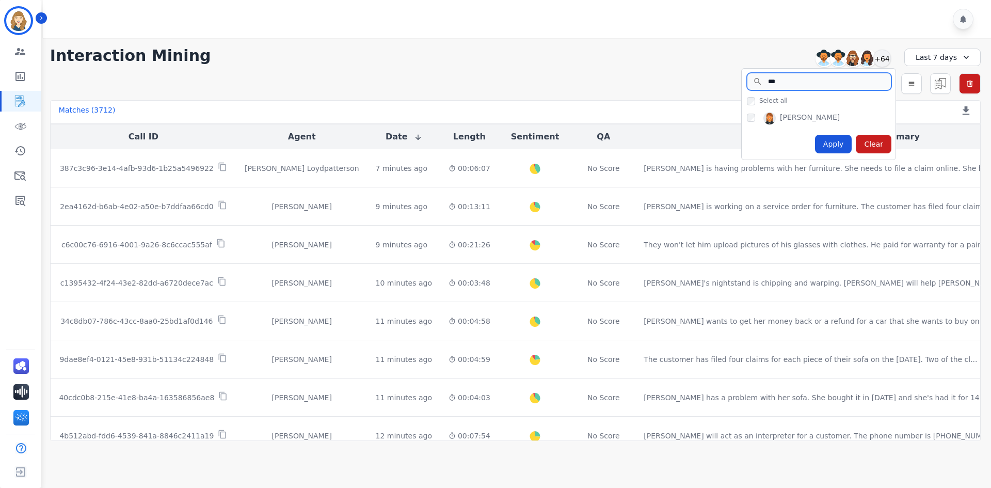
type input "***"
click at [756, 120] on div "[PERSON_NAME]" at bounding box center [821, 120] width 149 height 17
click at [845, 136] on div "Apply" at bounding box center [833, 144] width 37 height 19
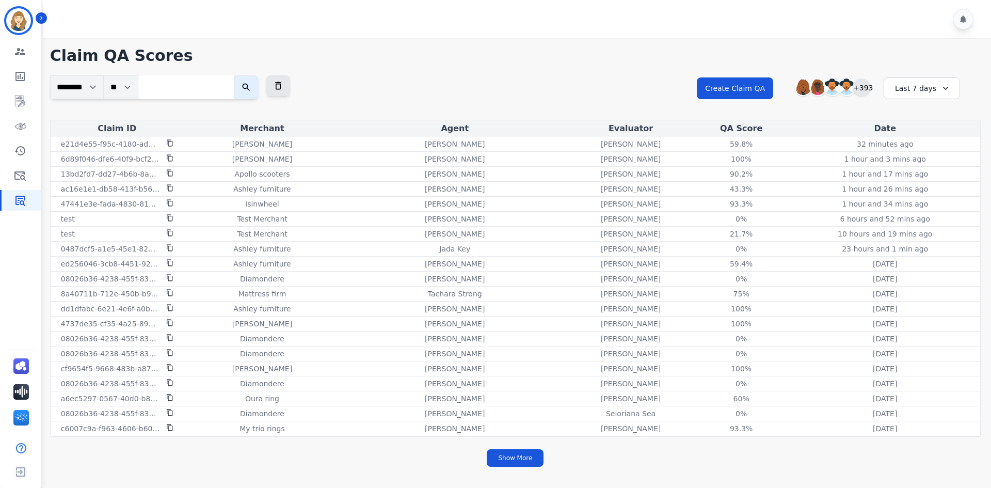
click at [864, 87] on div "+393" at bounding box center [862, 87] width 18 height 18
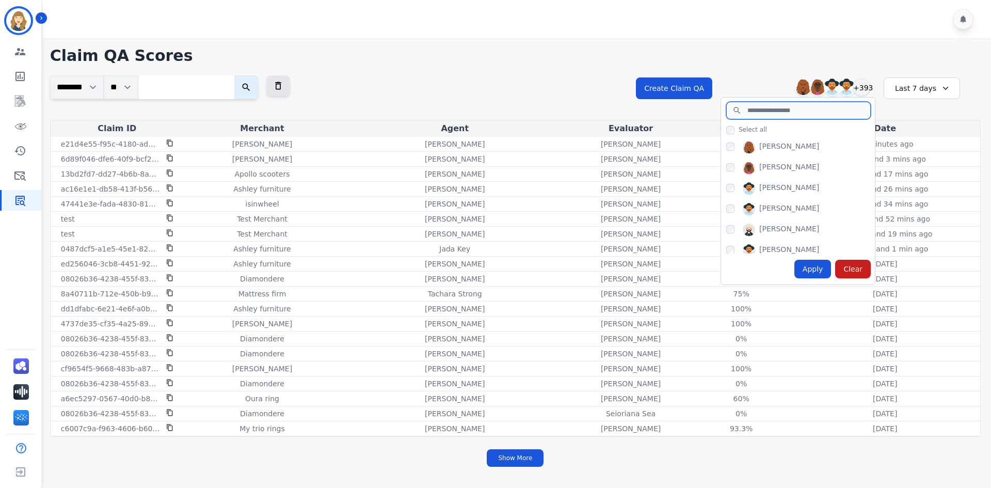
click at [788, 110] on input "search" at bounding box center [798, 111] width 145 height 18
type input "***"
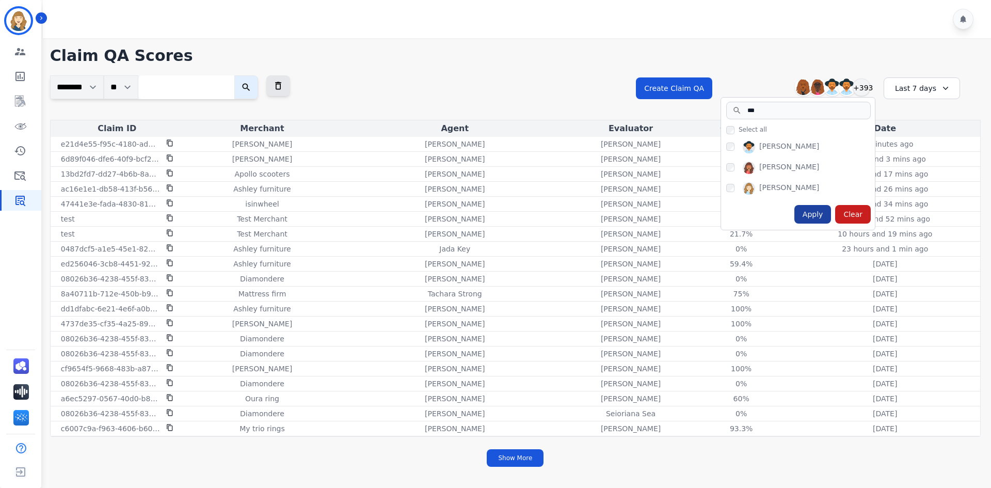
click at [808, 215] on div "Apply" at bounding box center [812, 214] width 37 height 19
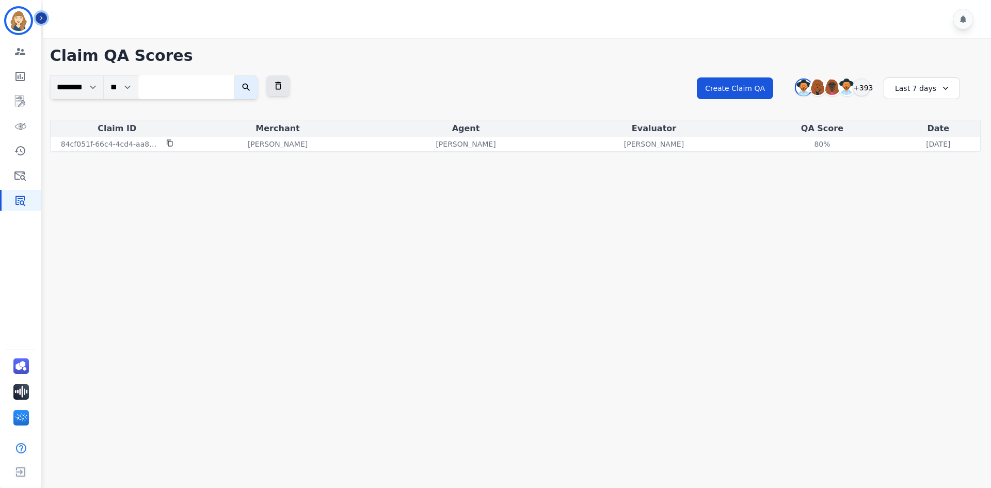
click at [44, 20] on icon "Sidebar" at bounding box center [41, 17] width 7 height 7
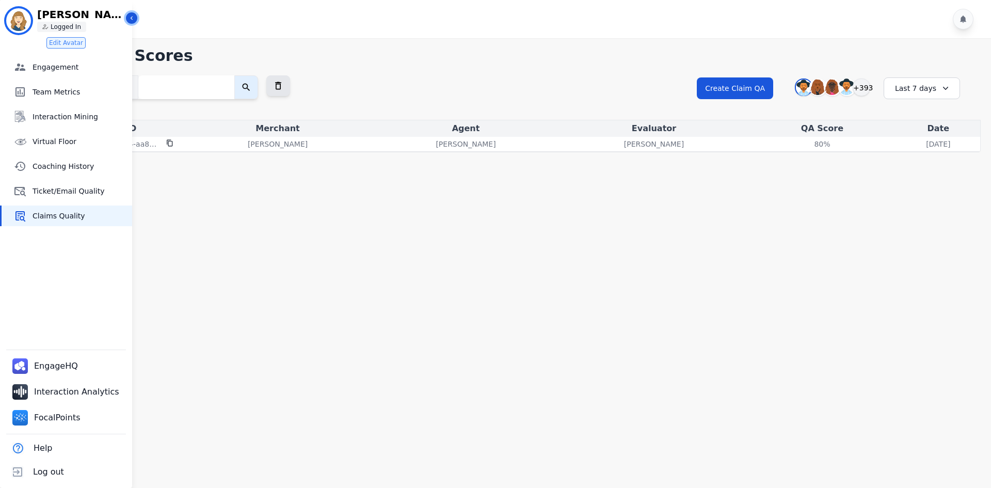
click at [130, 19] on icon "Sidebar" at bounding box center [131, 17] width 7 height 7
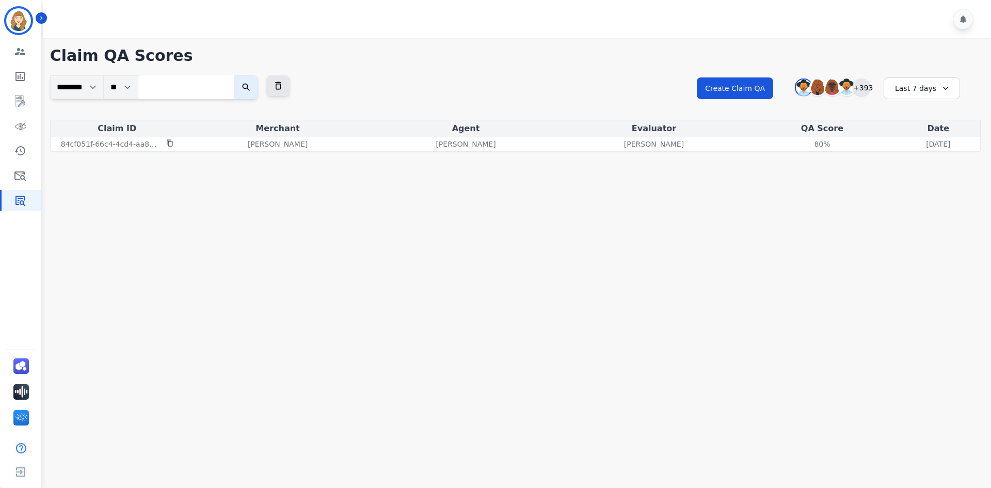
click at [863, 87] on div "+393" at bounding box center [862, 87] width 18 height 18
